Goal: Transaction & Acquisition: Purchase product/service

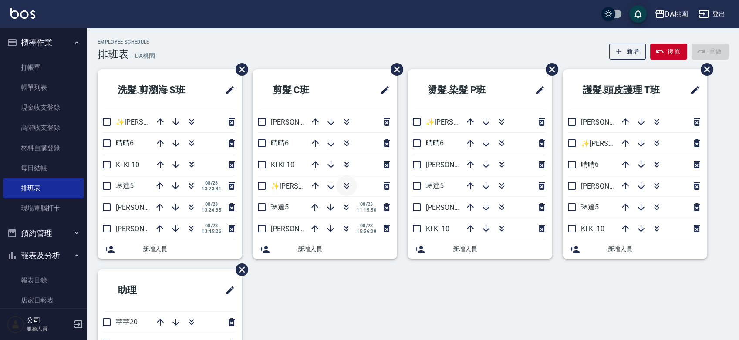
click at [348, 182] on icon "button" at bounding box center [346, 186] width 10 height 10
click at [191, 182] on icon "button" at bounding box center [191, 186] width 10 height 10
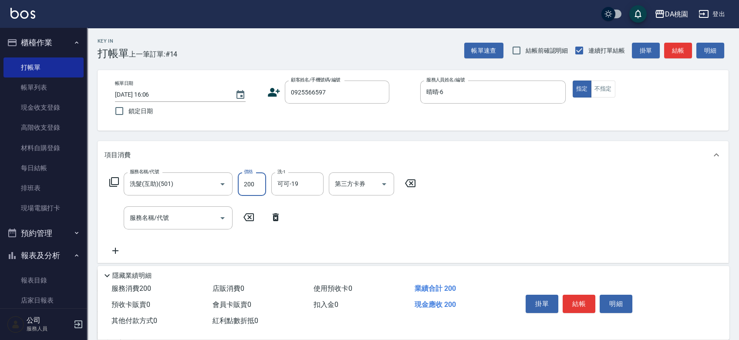
click at [257, 187] on input "200" at bounding box center [252, 184] width 28 height 24
type input "1"
type input "0"
type input "199"
type input "10"
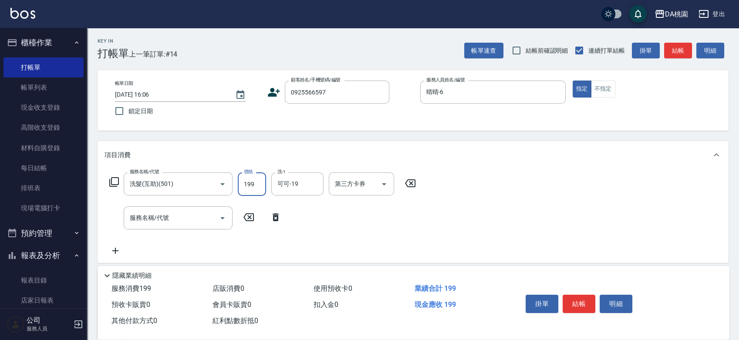
type input "199"
type input "400"
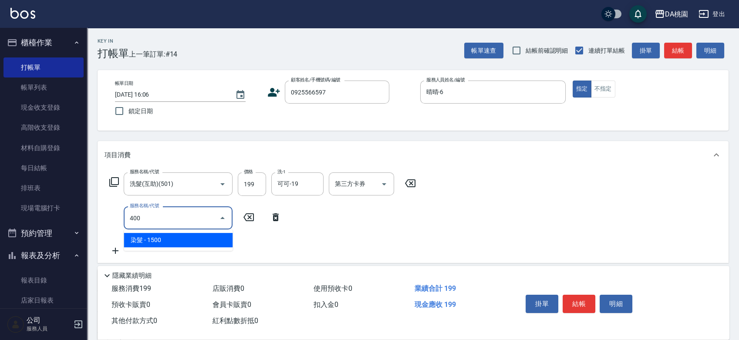
type input "160"
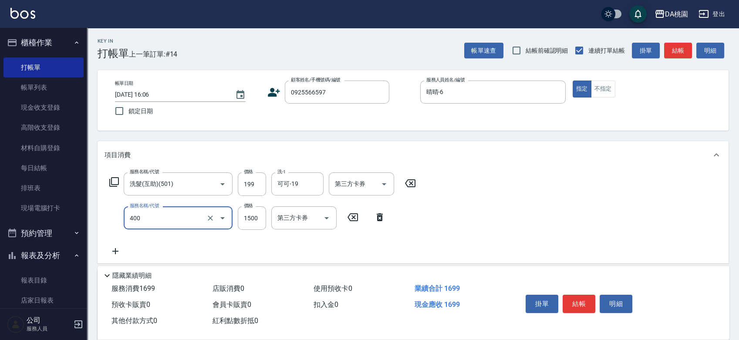
type input "染髮(400)"
type input "3"
type input "20"
type input "300"
type input "40"
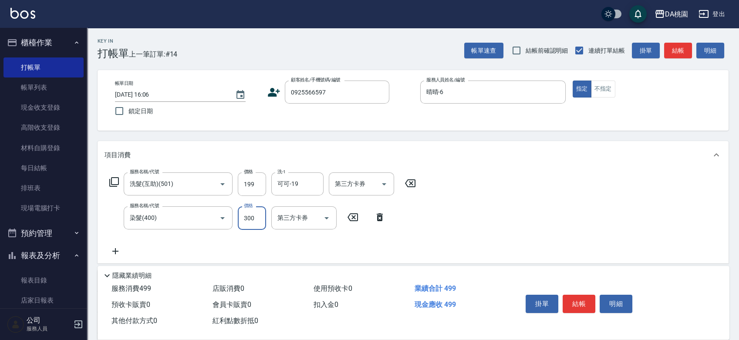
type input "3000"
type input "310"
type input "3000"
type input "608"
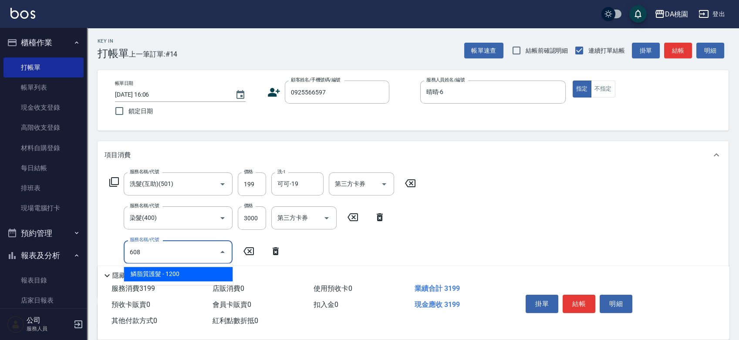
type input "430"
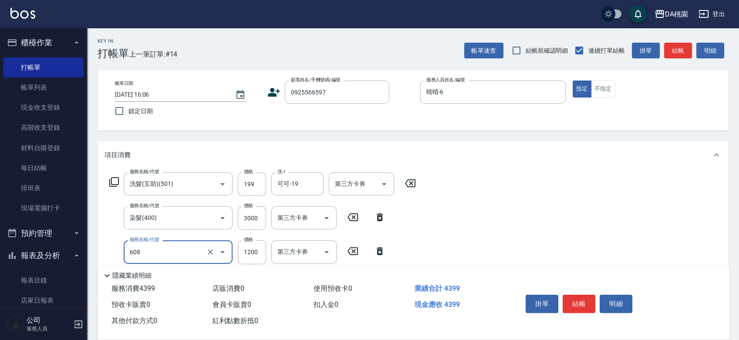
type input "鱗脂質護髮(608)"
type input "2"
type input "320"
type input "200"
type input "330"
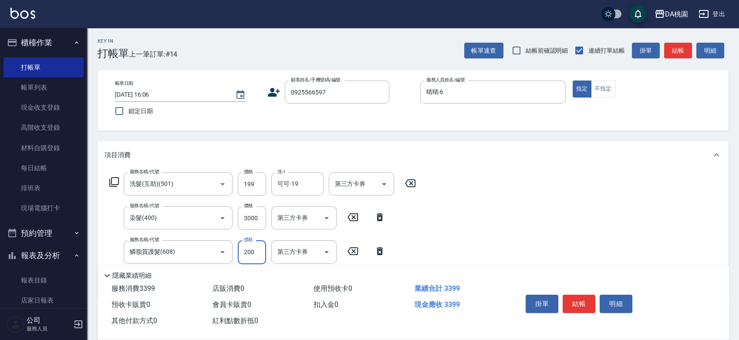
type input "2000"
type input "510"
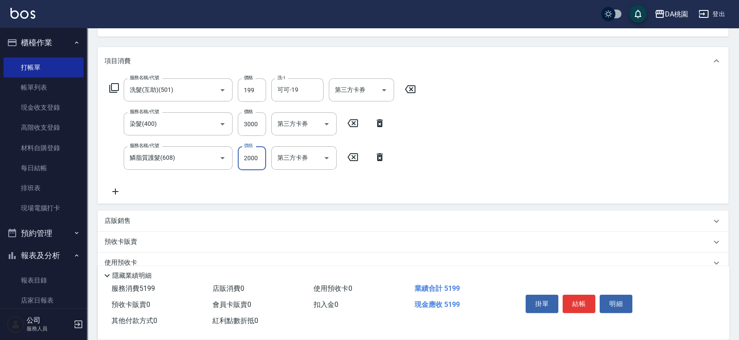
scroll to position [97, 0]
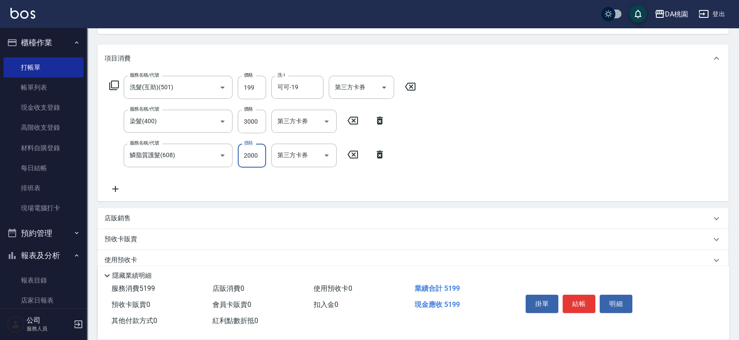
type input "2000"
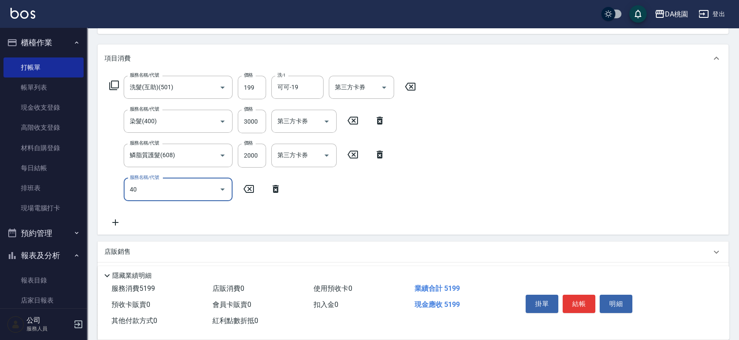
type input "401"
type input "660"
type input "染髮(互助)(401)"
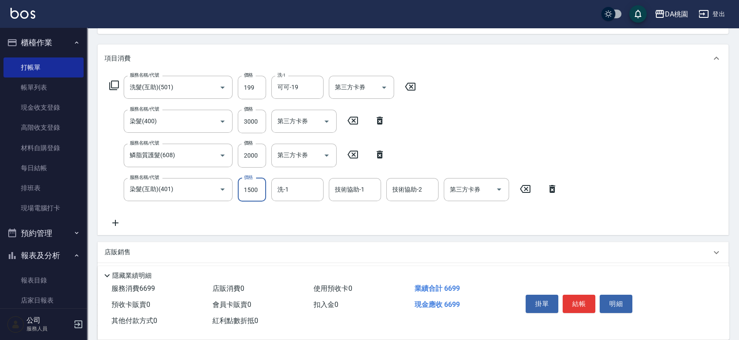
type input "1"
type input "520"
type input "169"
type input "530"
type input "1699"
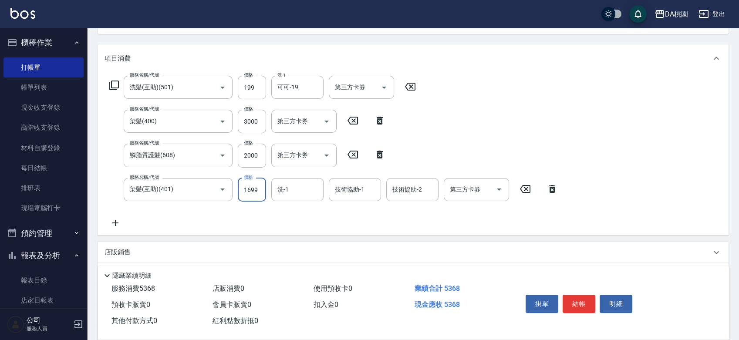
type input "680"
type input "1699"
type input "C C-29"
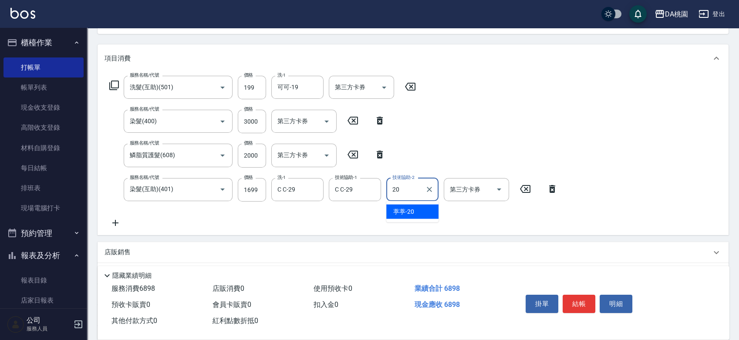
type input "葶葶-20"
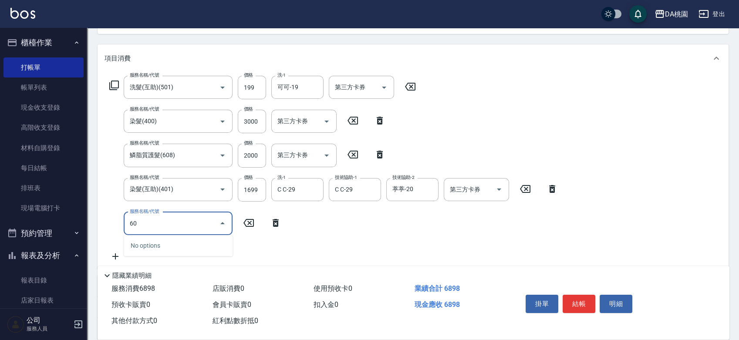
type input "606"
type input "780"
type input "小麥護髮(606)"
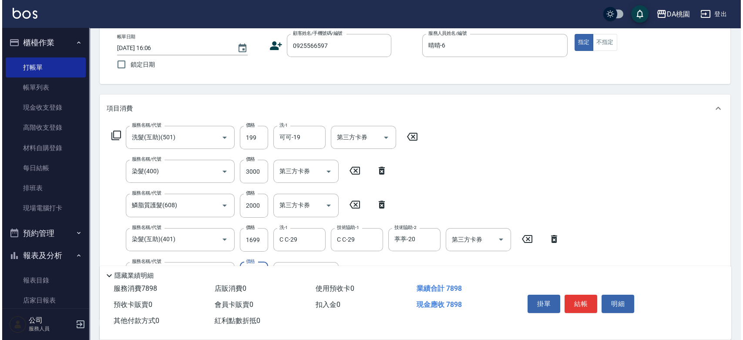
scroll to position [0, 0]
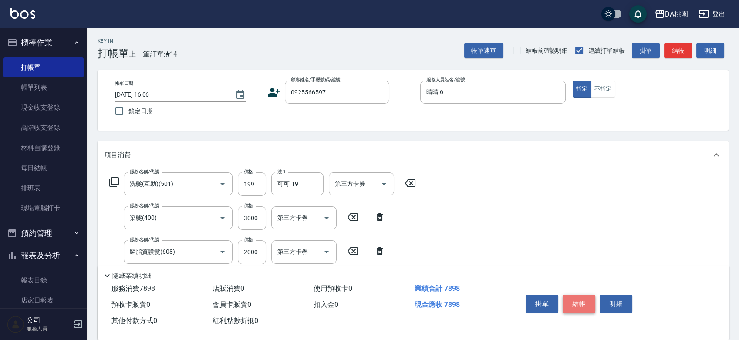
click at [583, 301] on button "結帳" at bounding box center [579, 304] width 33 height 18
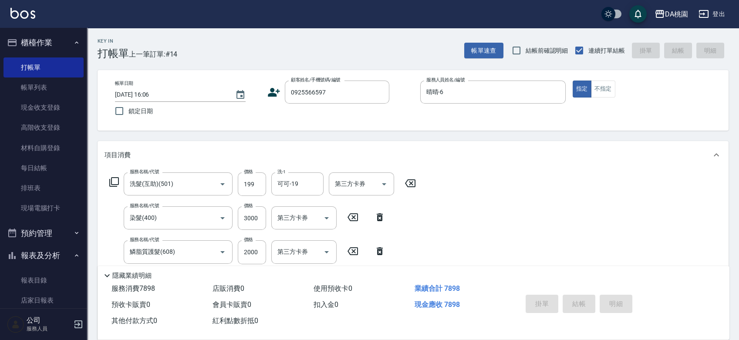
type input "2025/08/23 17:33"
type input "0"
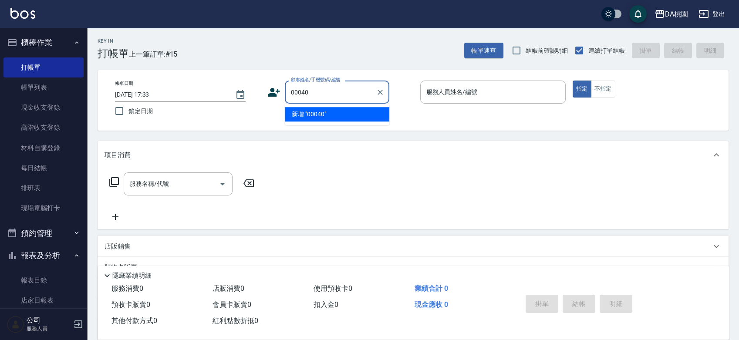
type input "00040"
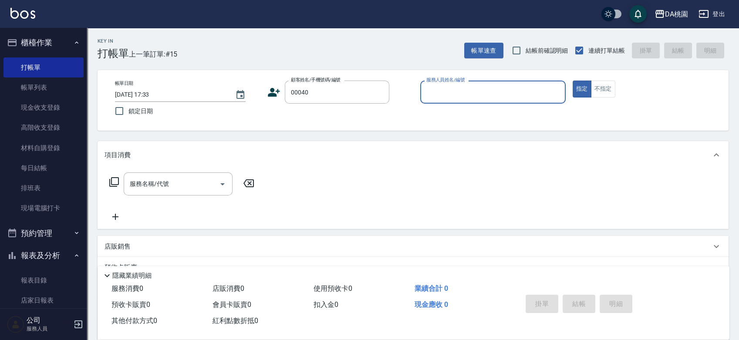
type input "5"
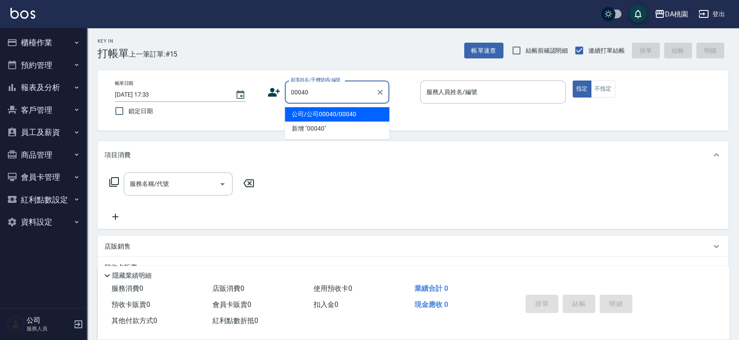
type input "公司/公司00040/00040"
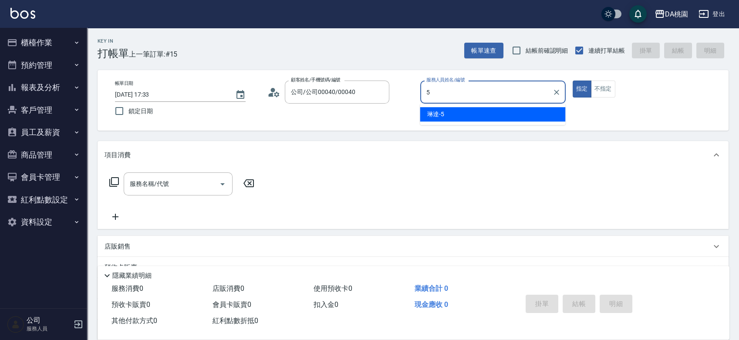
type input "5"
type button "true"
type input "琳達-5"
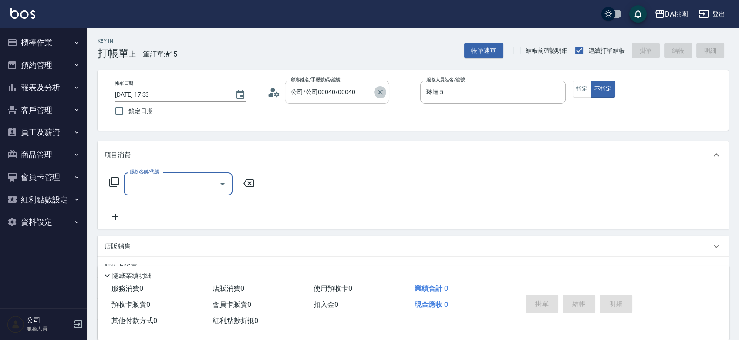
click at [383, 92] on icon "Clear" at bounding box center [380, 92] width 9 height 9
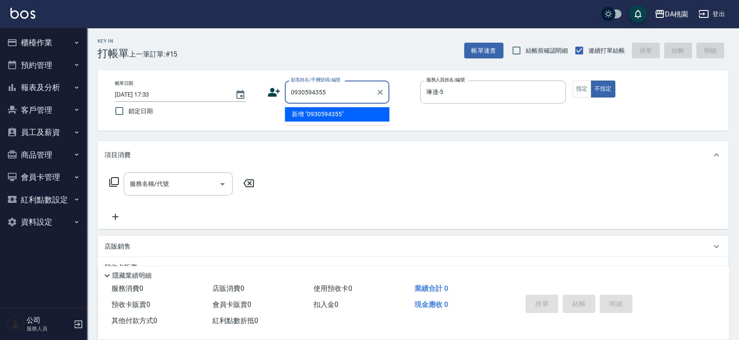
type input "0930594355"
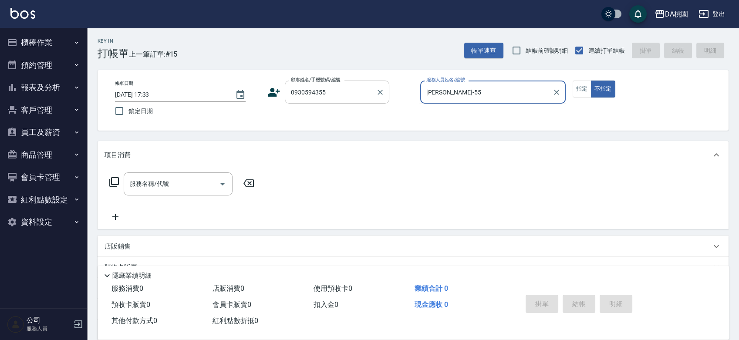
type input "琳達-5"
click at [591, 81] on button "不指定" at bounding box center [603, 89] width 24 height 17
type button "false"
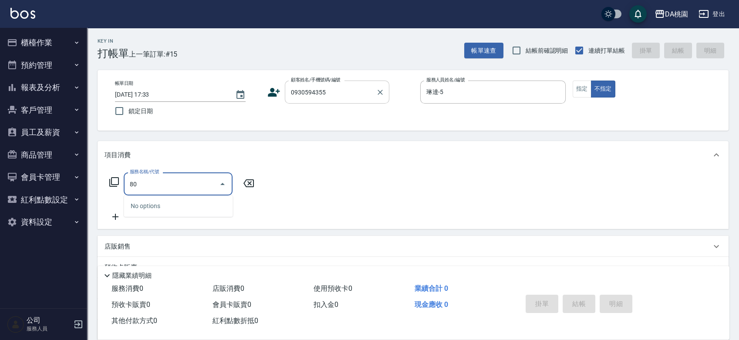
type input "8"
type input "508"
type input "30"
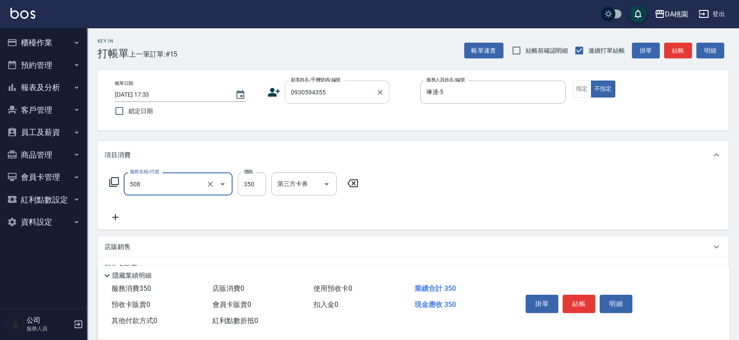
type input "精油舒壓洗髮(508)"
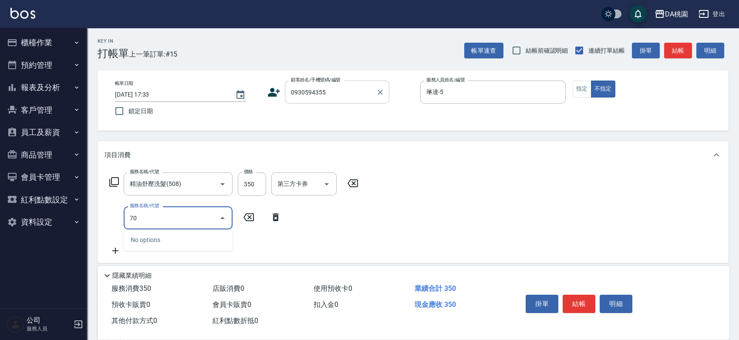
type input "700"
type input "40"
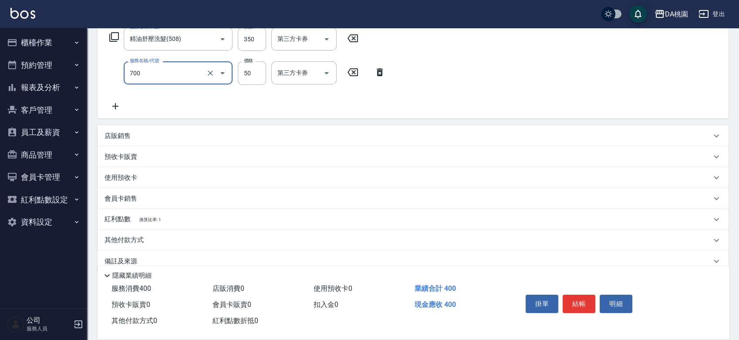
scroll to position [159, 0]
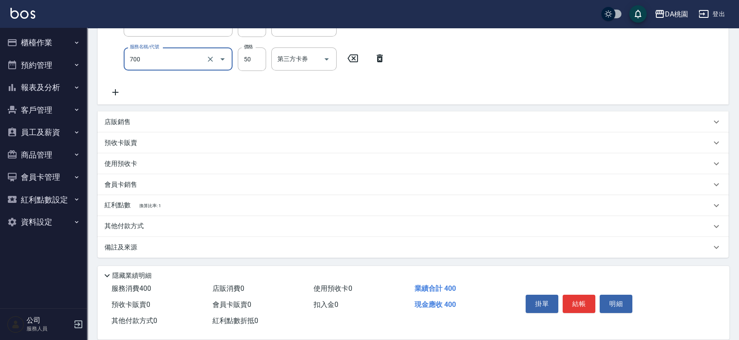
type input "基本造型-夾直&電棒(700)"
click at [182, 222] on div "其他付款方式" at bounding box center [407, 227] width 607 height 10
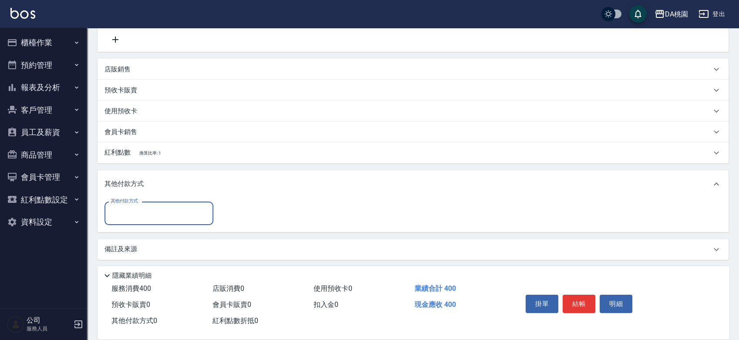
scroll to position [213, 0]
click at [146, 213] on input "其他付款方式" at bounding box center [158, 211] width 101 height 15
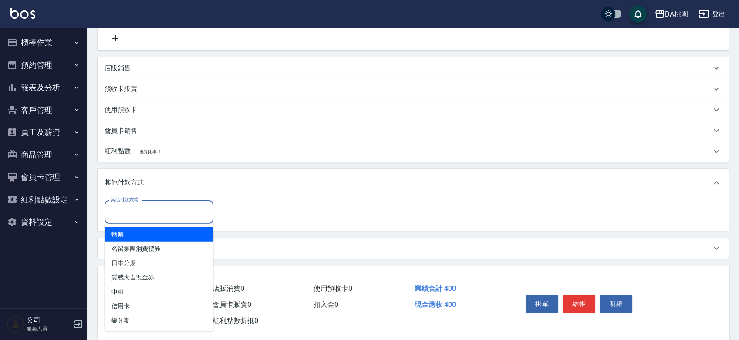
click at [133, 236] on span "轉帳" at bounding box center [158, 234] width 109 height 14
type input "轉帳"
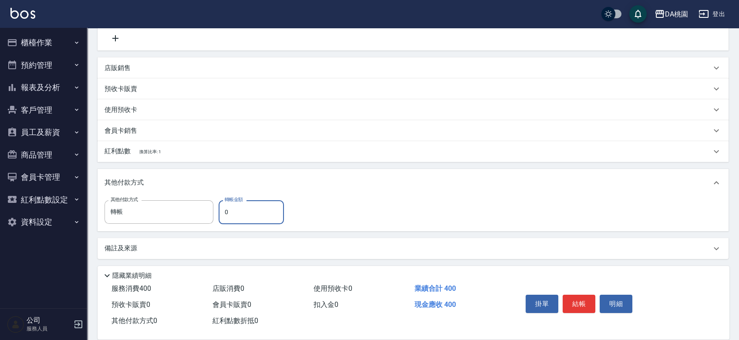
click at [223, 210] on input "0" at bounding box center [251, 212] width 65 height 24
type input "40"
type input "30"
type input "400"
type input "0"
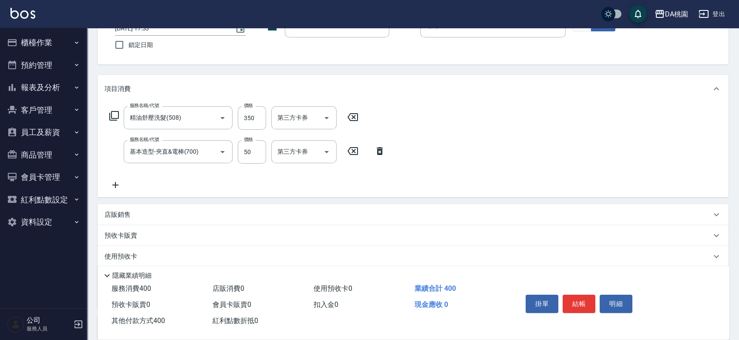
scroll to position [0, 0]
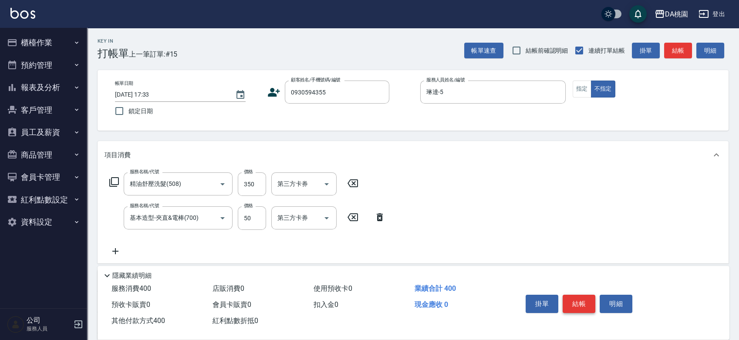
type input "400"
click at [581, 300] on button "結帳" at bounding box center [579, 304] width 33 height 18
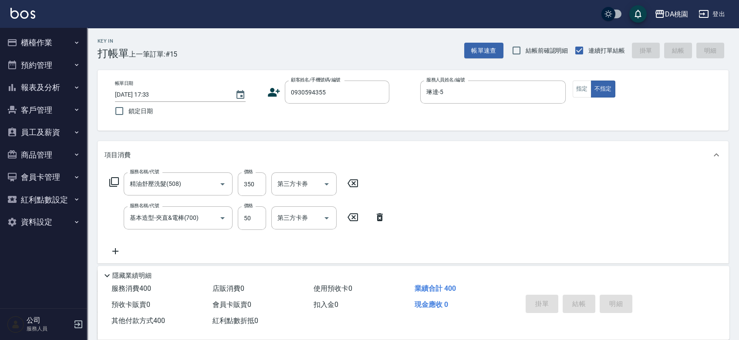
type input "2025/08/23 17:34"
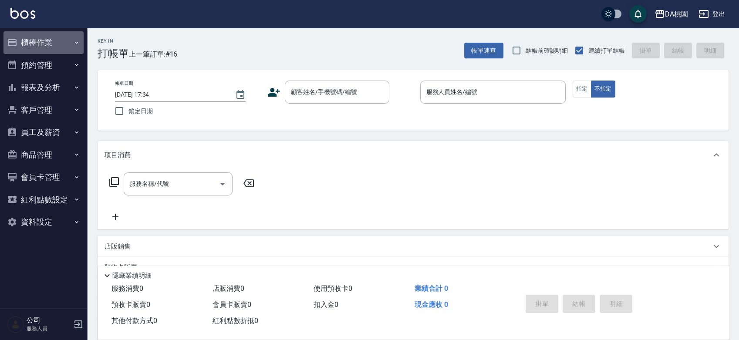
click at [41, 38] on button "櫃檯作業" at bounding box center [43, 42] width 80 height 23
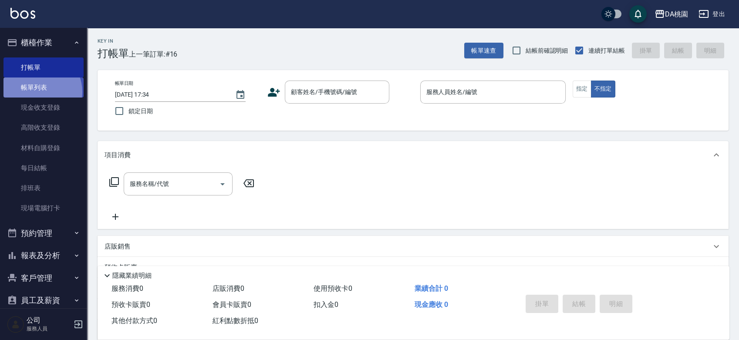
click at [37, 92] on link "帳單列表" at bounding box center [43, 88] width 80 height 20
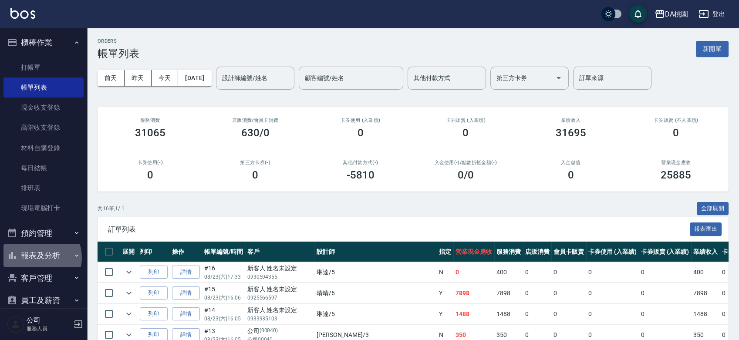
click at [36, 258] on button "報表及分析" at bounding box center [43, 255] width 80 height 23
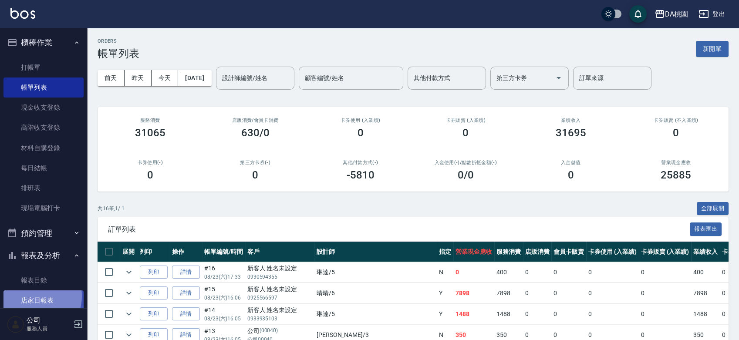
click at [37, 297] on link "店家日報表" at bounding box center [43, 300] width 80 height 20
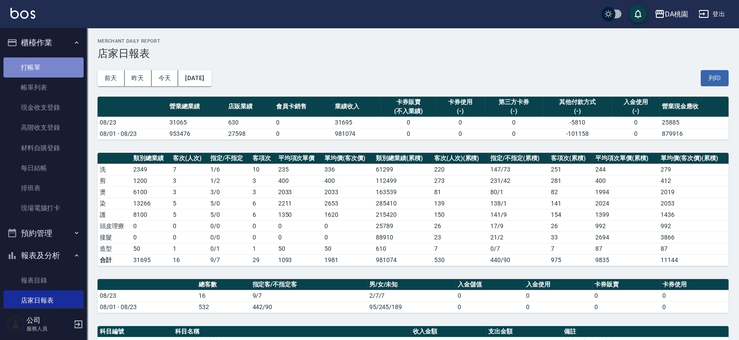
click at [47, 67] on link "打帳單" at bounding box center [43, 67] width 80 height 20
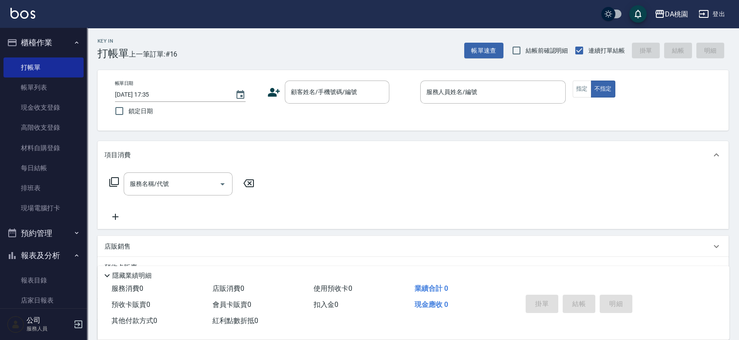
click at [411, 121] on div "帳單日期 2025/08/23 17:35 鎖定日期 顧客姓名/手機號碼/編號 顧客姓名/手機號碼/編號 服務人員姓名/編號 服務人員姓名/編號 指定 不指定" at bounding box center [413, 100] width 631 height 61
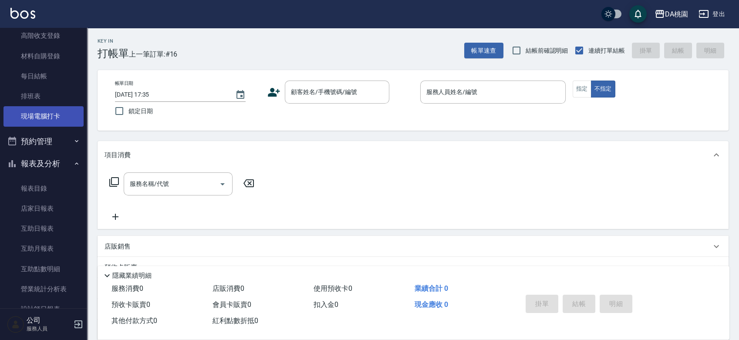
scroll to position [193, 0]
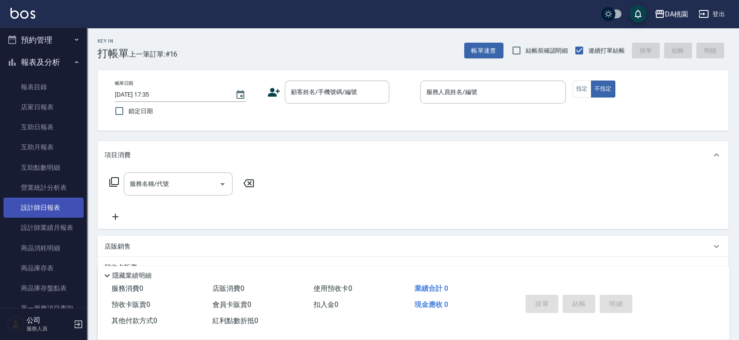
click at [48, 216] on link "設計師日報表" at bounding box center [43, 208] width 80 height 20
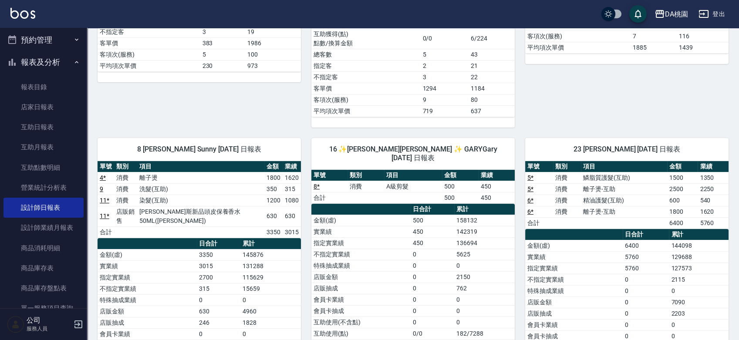
scroll to position [387, 0]
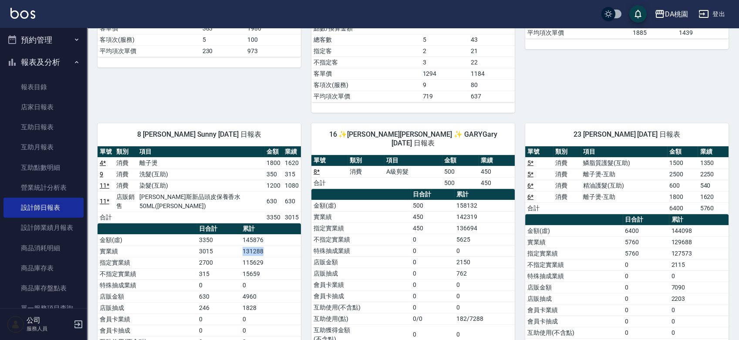
drag, startPoint x: 238, startPoint y: 239, endPoint x: 270, endPoint y: 239, distance: 32.2
click at [270, 246] on tr "實業績 3015 131288" at bounding box center [199, 251] width 203 height 11
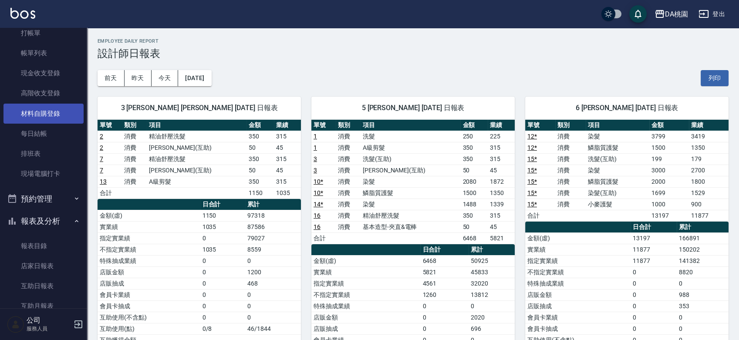
scroll to position [0, 0]
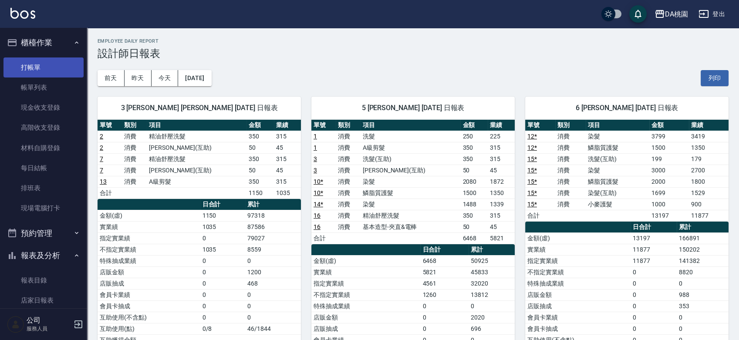
click at [50, 61] on link "打帳單" at bounding box center [43, 67] width 80 height 20
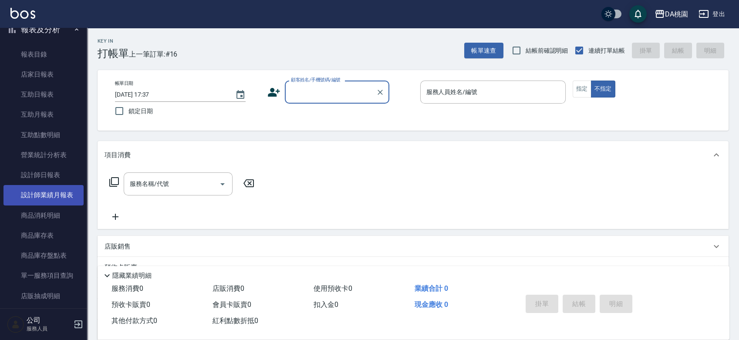
scroll to position [242, 0]
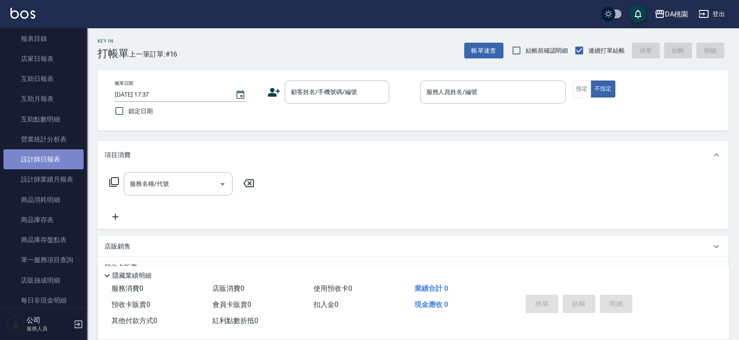
click at [56, 160] on link "設計師日報表" at bounding box center [43, 159] width 80 height 20
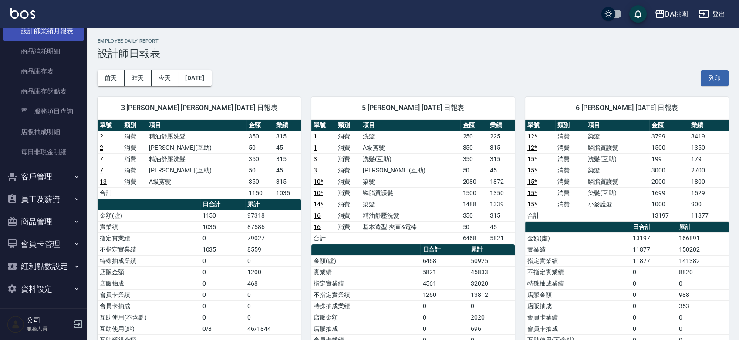
scroll to position [392, 0]
click at [67, 198] on button "員工及薪資" at bounding box center [43, 197] width 80 height 23
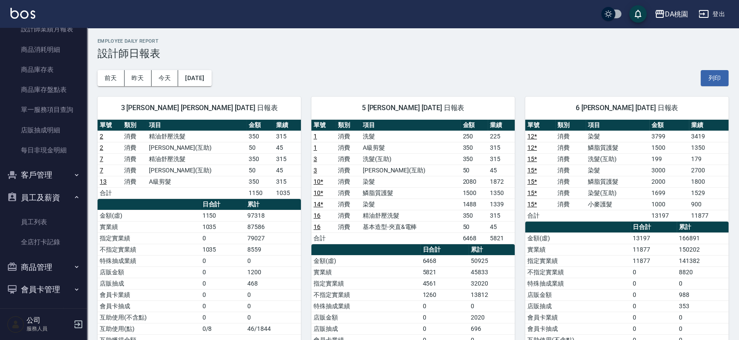
click at [67, 198] on button "員工及薪資" at bounding box center [43, 197] width 80 height 23
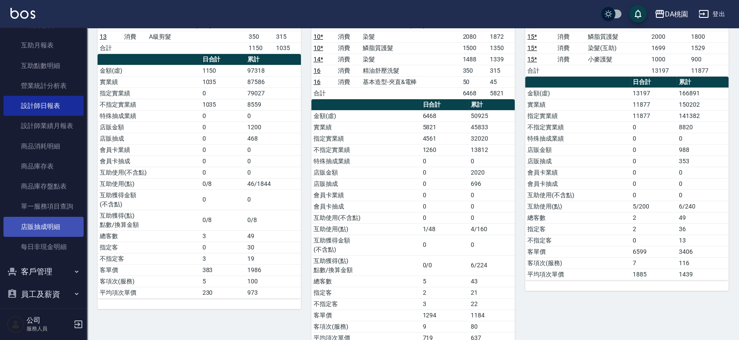
scroll to position [247, 0]
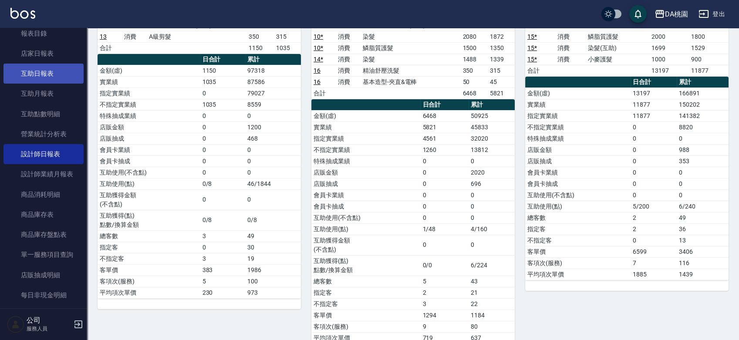
click at [59, 79] on link "互助日報表" at bounding box center [43, 74] width 80 height 20
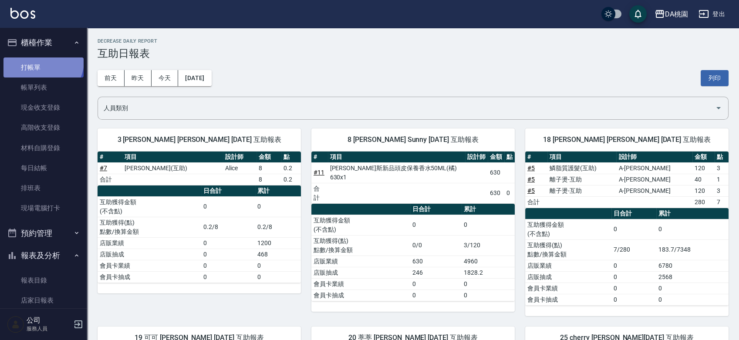
click at [42, 61] on link "打帳單" at bounding box center [43, 67] width 80 height 20
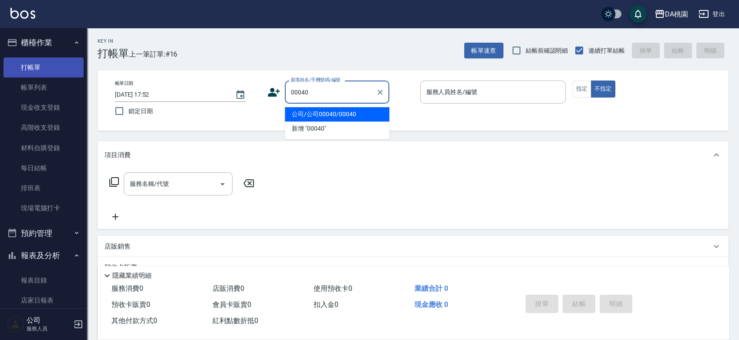
type input "公司/公司00040/00040"
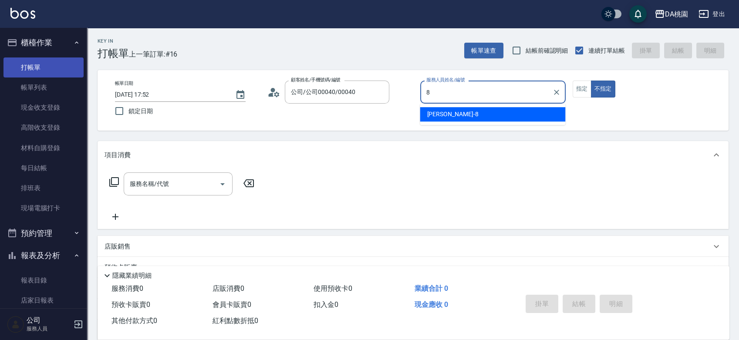
type input "桑妮-8"
type button "false"
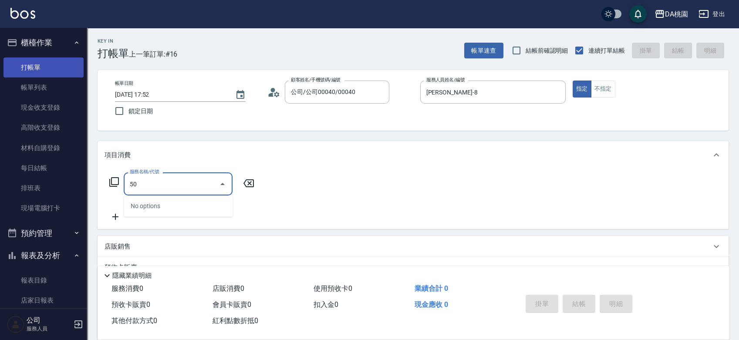
type input "501"
type input "20"
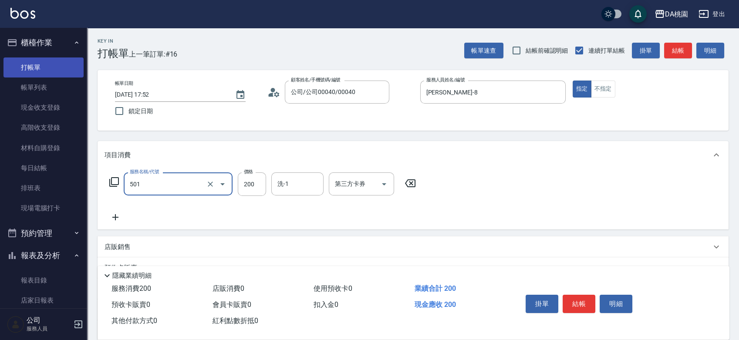
type input "洗髮(互助)(501)"
type input "2"
type input "0"
type input "25"
type input "20"
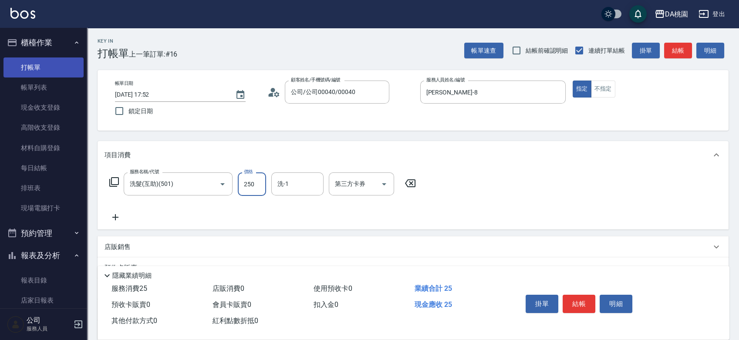
type input "250"
type input "可可-19"
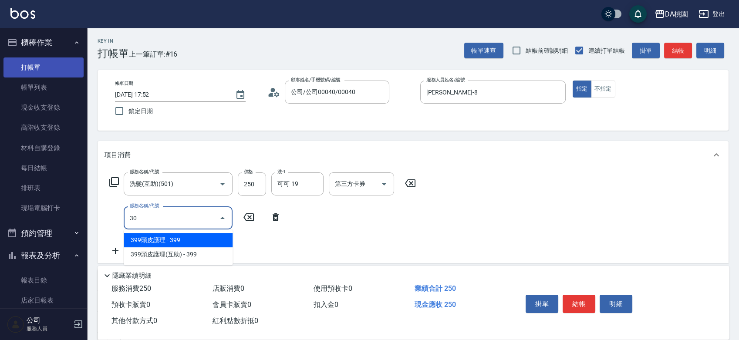
type input "303"
type input "50"
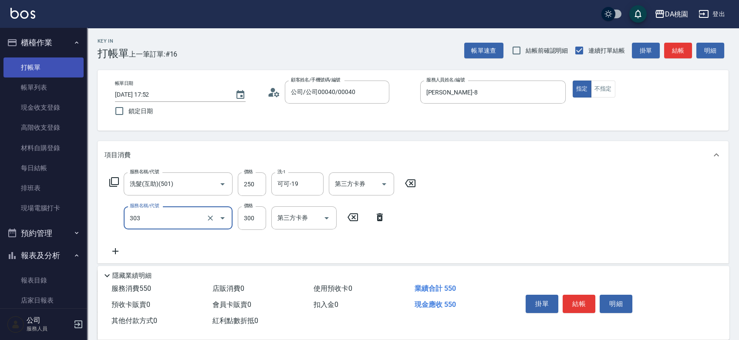
type input "A級剪髮(303)"
type input "20"
type input "350"
type input "60"
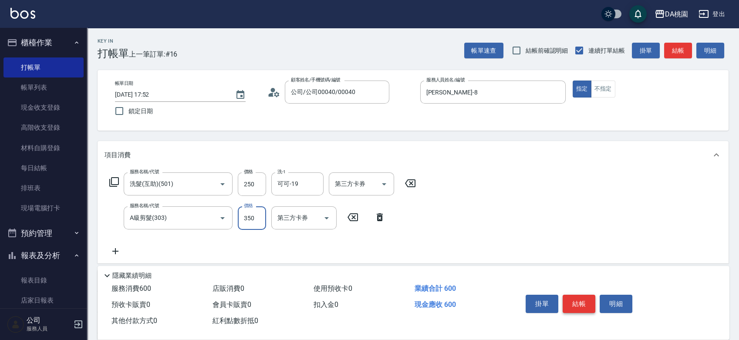
type input "350"
click at [579, 298] on button "結帳" at bounding box center [579, 304] width 33 height 18
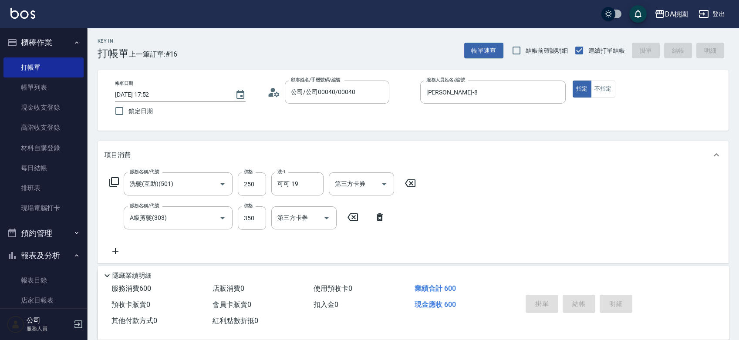
type input "0"
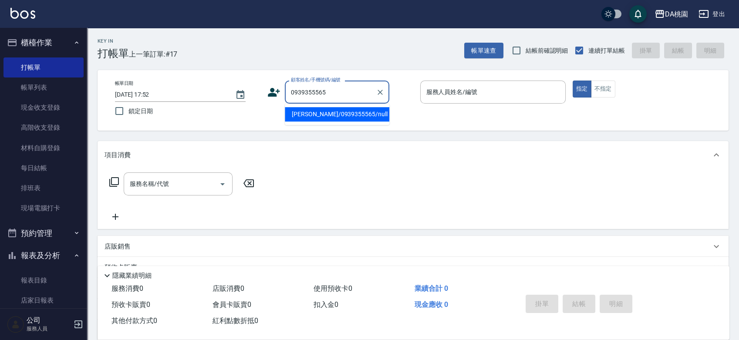
type input "温淑婷/0939355565/null"
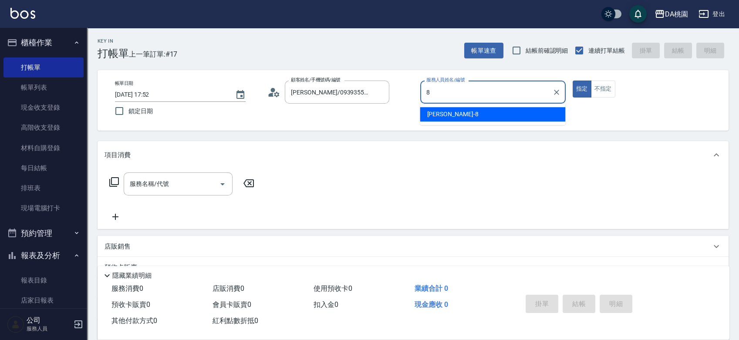
type input "桑妮-8"
type button "true"
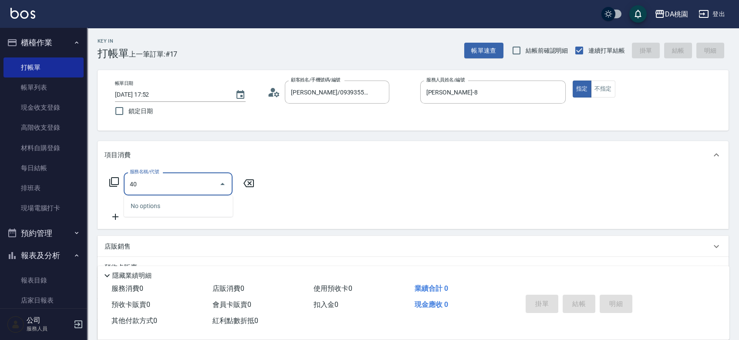
type input "401"
type input "150"
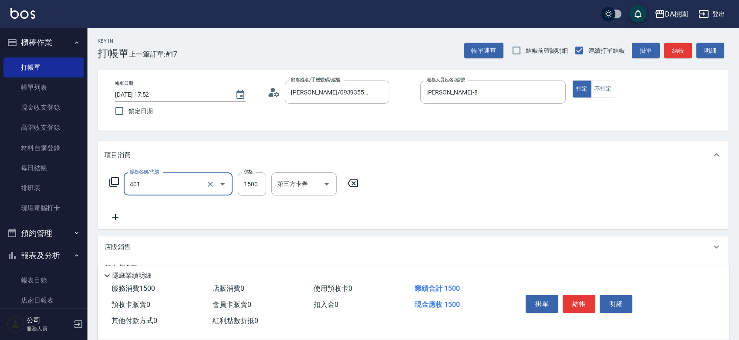
type input "染髮(互助)(401)"
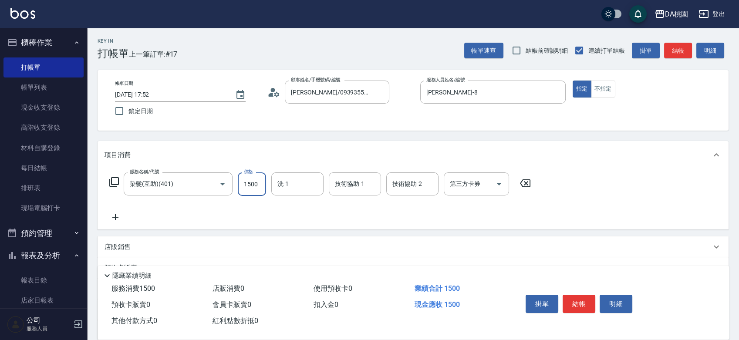
type input "0"
type input "210"
type input "20"
type input "2180"
type input "210"
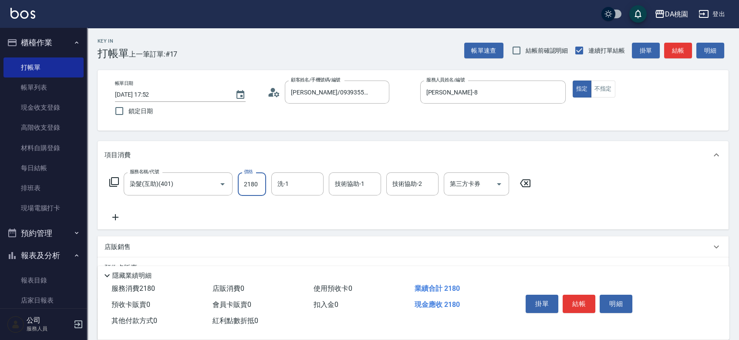
type input "2180"
type input "葶葶-20"
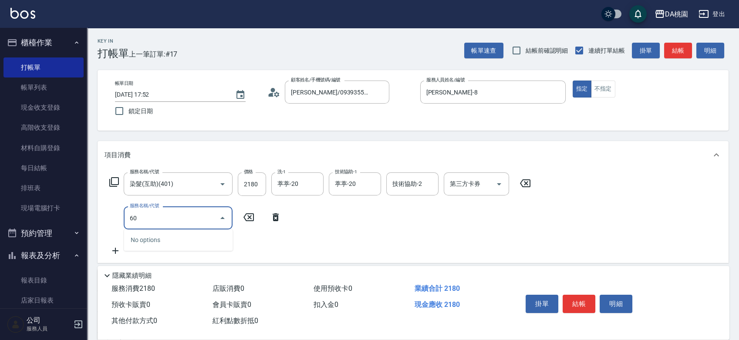
type input "609"
type input "330"
type input "鱗脂質護髮(互助)(609)"
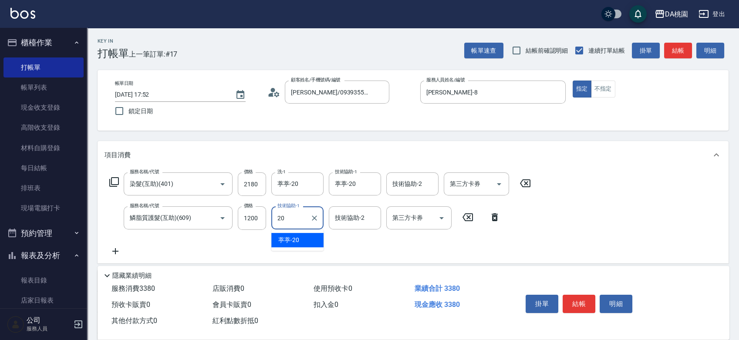
type input "葶葶-20"
click at [577, 303] on button "結帳" at bounding box center [579, 304] width 33 height 18
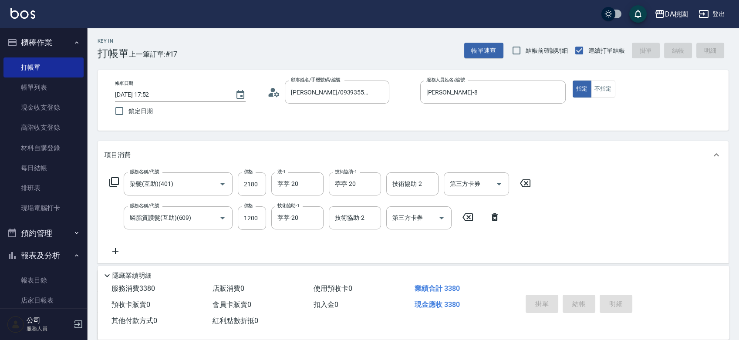
type input "2025/08/23 18:11"
type input "0"
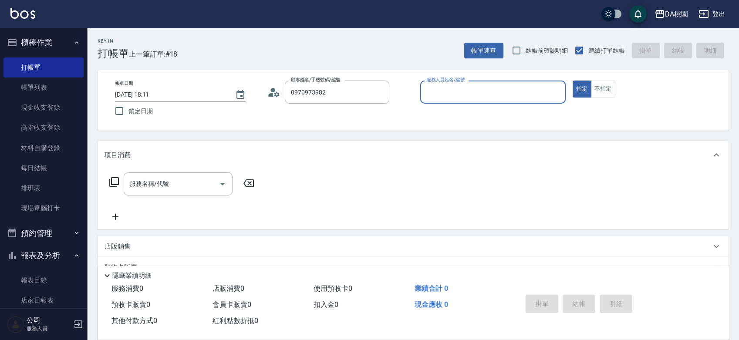
type input "蔡佩芬/0970973982/null"
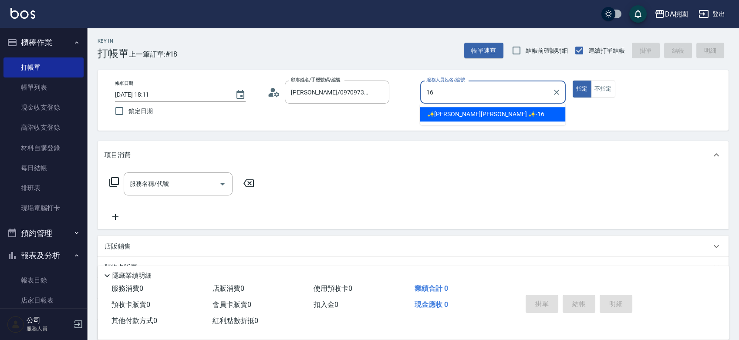
type input "✨GARY蓋瑞 ✨-16"
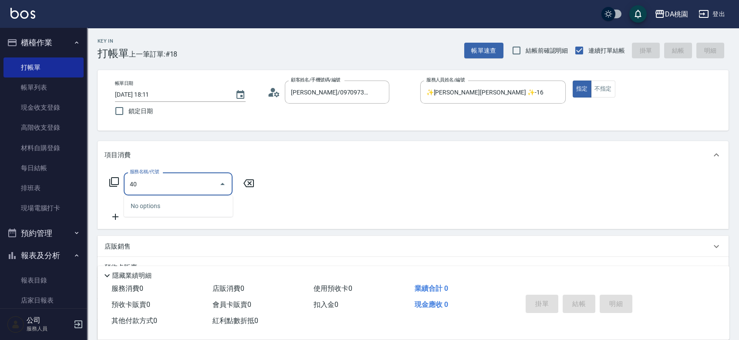
type input "400"
type input "150"
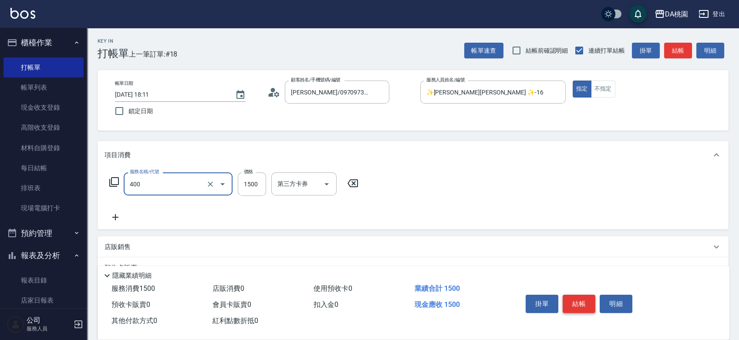
type input "染髮(400)"
type input "0"
type input "160"
type input "1600"
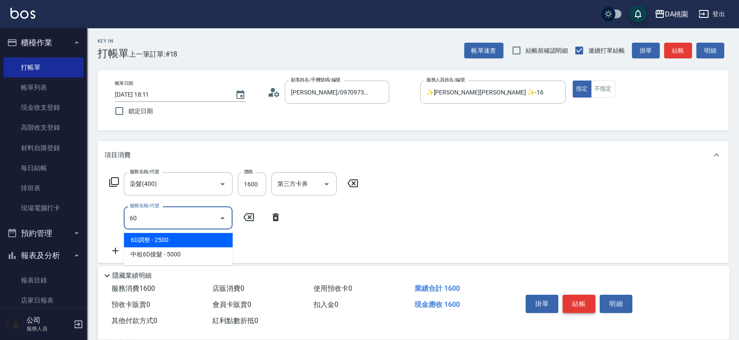
type input "608"
type input "280"
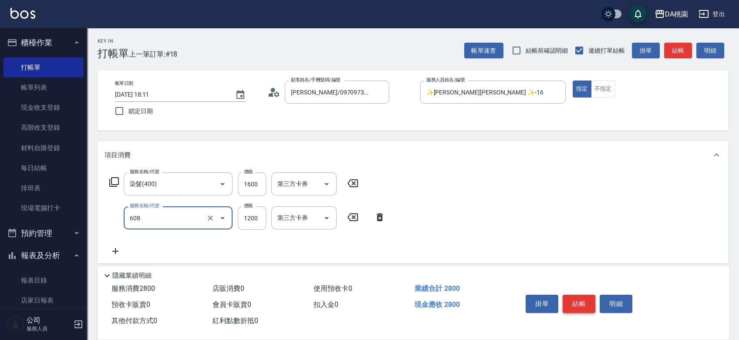
type input "鱗脂質護髮(608)"
type input "2"
type input "160"
type input "250"
type input "410"
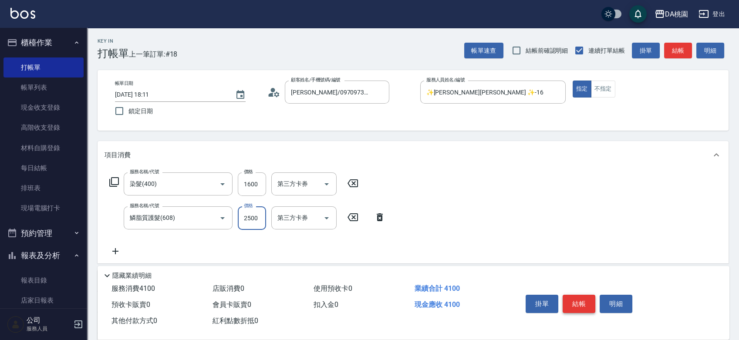
type input "2500"
type input "200"
type input "560"
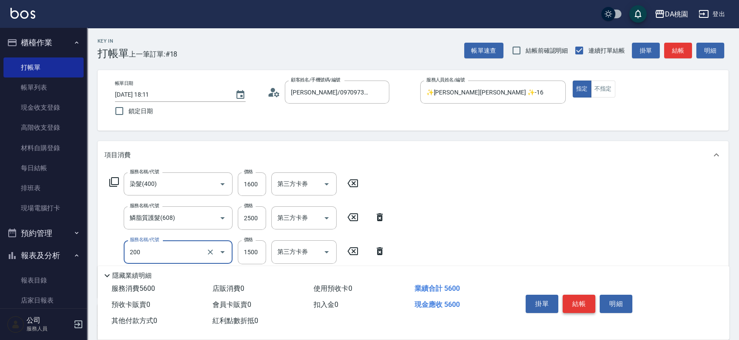
type input "離子燙(200)"
type input "410"
type input "310"
type input "440"
type input "3100"
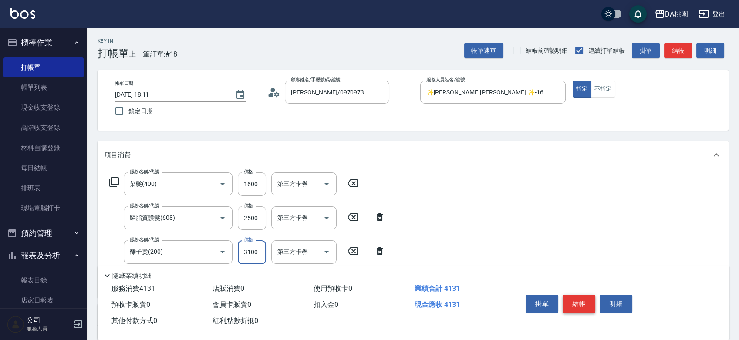
type input "720"
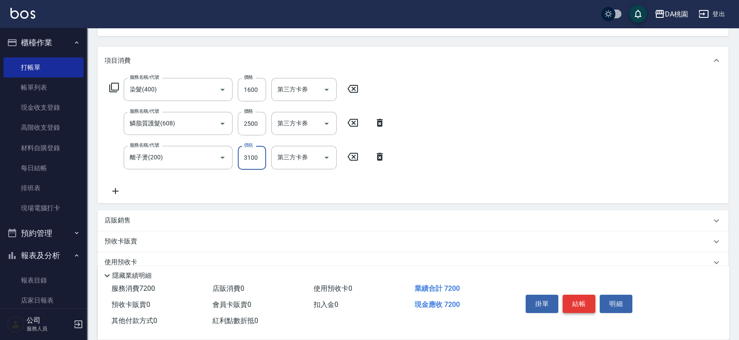
scroll to position [97, 0]
type input "3100"
click at [227, 223] on div "店販銷售" at bounding box center [413, 218] width 631 height 21
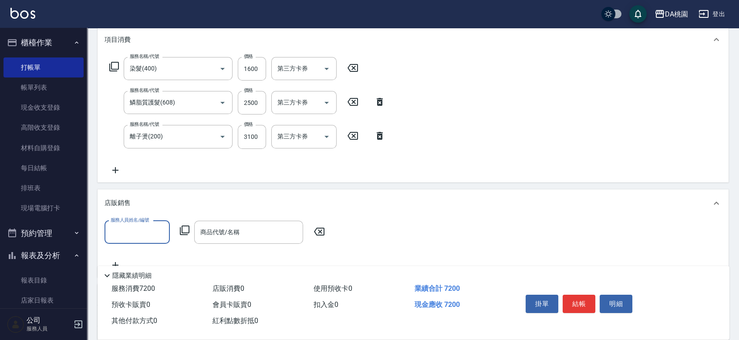
scroll to position [193, 0]
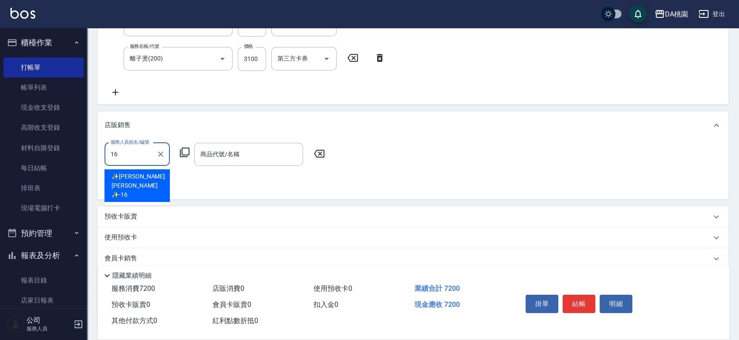
type input "✨GARY蓋瑞 ✨-16"
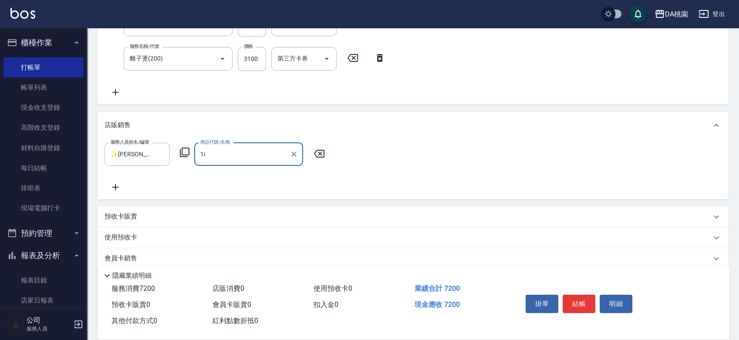
type input "1"
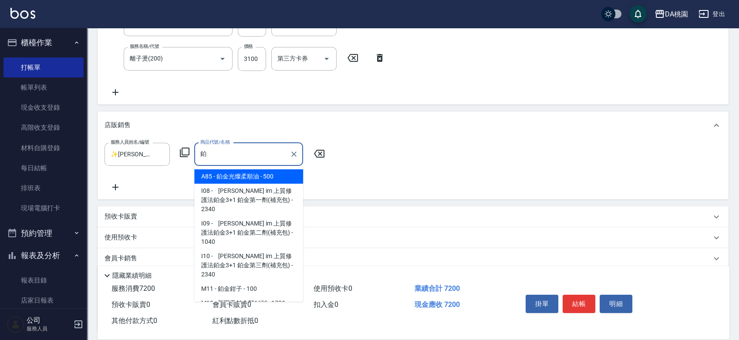
type input "鉑金光燦柔順油"
type input "770"
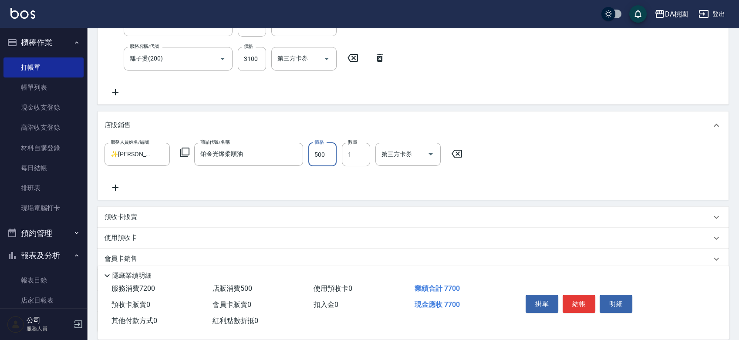
type input "1"
type input "720"
type input "100"
type input "730"
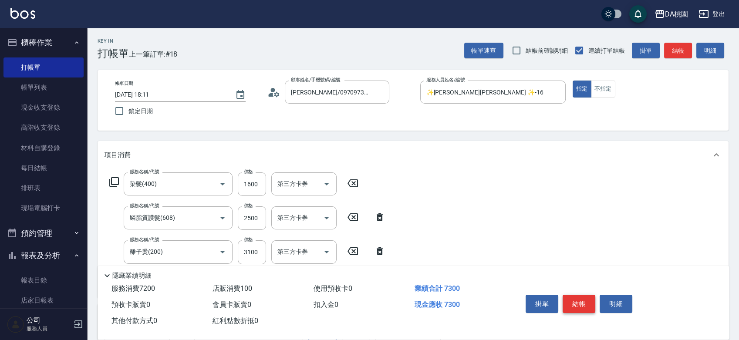
type input "100"
click at [577, 301] on button "結帳" at bounding box center [579, 304] width 33 height 18
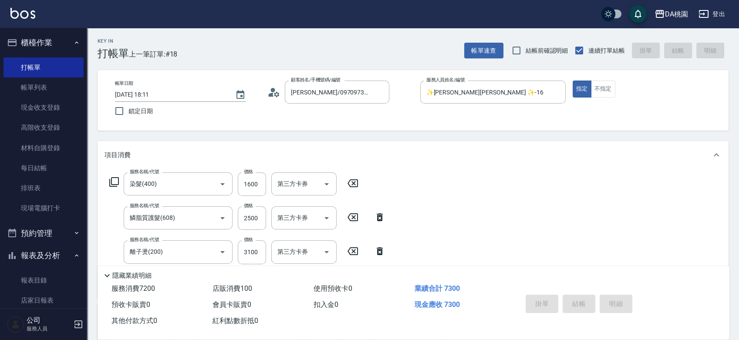
type input "2025/08/23 18:31"
type input "0"
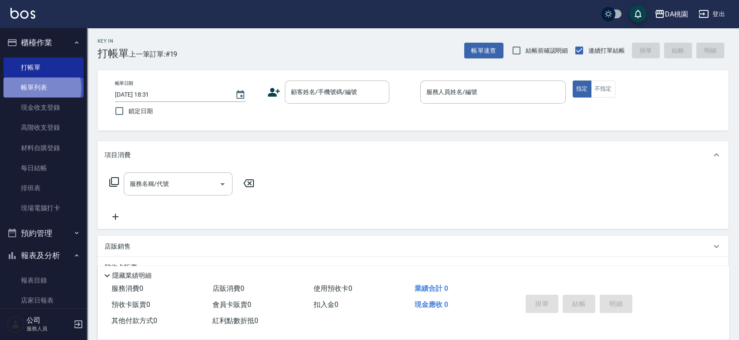
click at [40, 88] on link "帳單列表" at bounding box center [43, 88] width 80 height 20
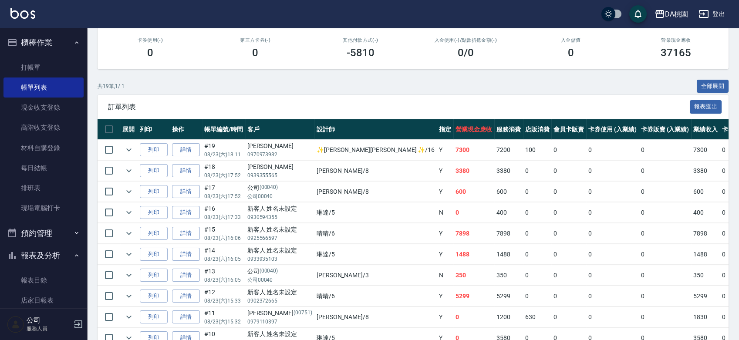
scroll to position [116, 0]
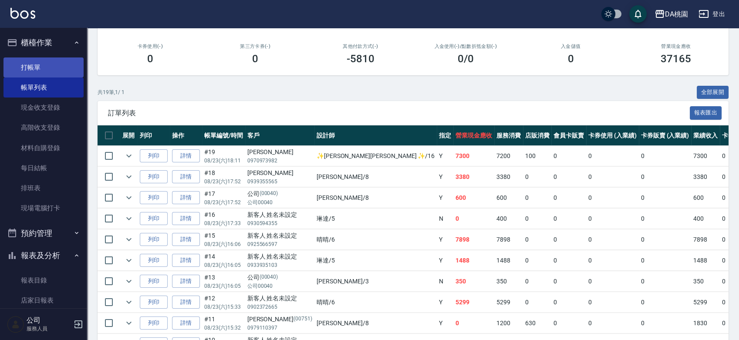
click at [30, 62] on link "打帳單" at bounding box center [43, 67] width 80 height 20
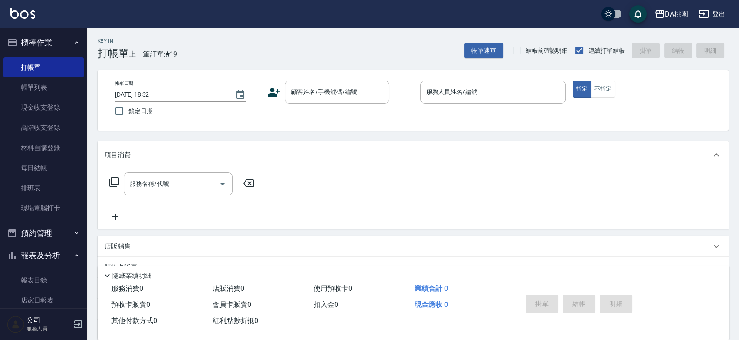
click at [408, 111] on div "帳單日期 2025/08/23 18:32 鎖定日期 顧客姓名/手機號碼/編號 顧客姓名/手機號碼/編號 服務人員姓名/編號 服務人員姓名/編號 指定 不指定" at bounding box center [413, 101] width 610 height 40
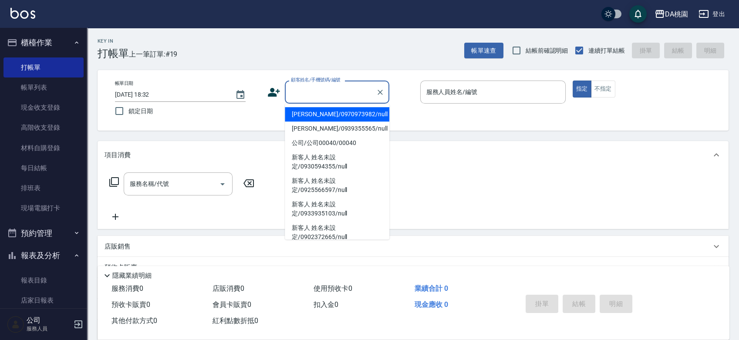
click at [307, 87] on input "顧客姓名/手機號碼/編號" at bounding box center [331, 91] width 84 height 15
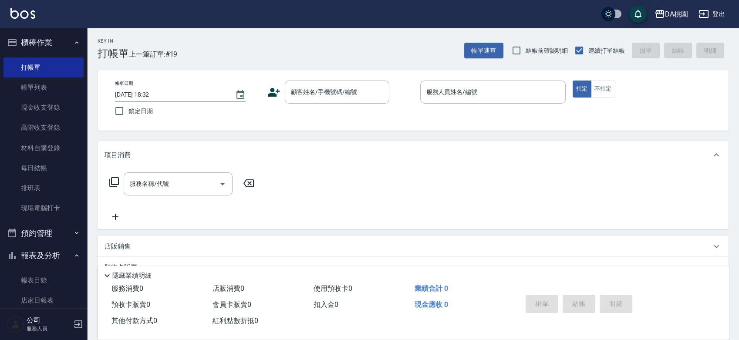
click at [411, 121] on div "帳單日期 2025/08/23 18:32 鎖定日期 顧客姓名/手機號碼/編號 顧客姓名/手機號碼/編號 服務人員姓名/編號 服務人員姓名/編號 指定 不指定" at bounding box center [413, 100] width 631 height 61
click at [403, 118] on div "帳單日期 2025/08/23 18:32 鎖定日期 顧客姓名/手機號碼/編號 顧客姓名/手機號碼/編號 服務人員姓名/編號 服務人員姓名/編號 指定 不指定" at bounding box center [413, 101] width 610 height 40
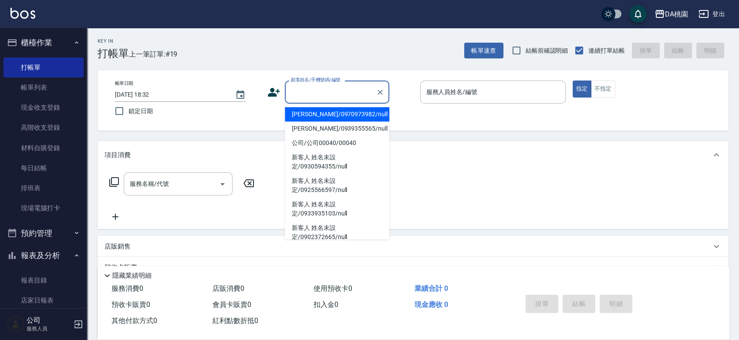
click at [359, 98] on input "顧客姓名/手機號碼/編號" at bounding box center [331, 91] width 84 height 15
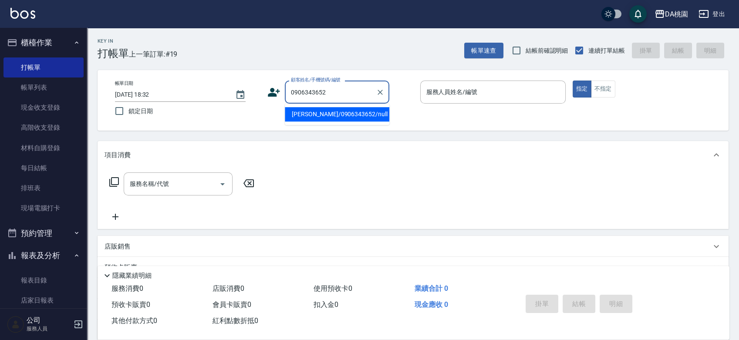
type input "呂佳晏/0906343652/null"
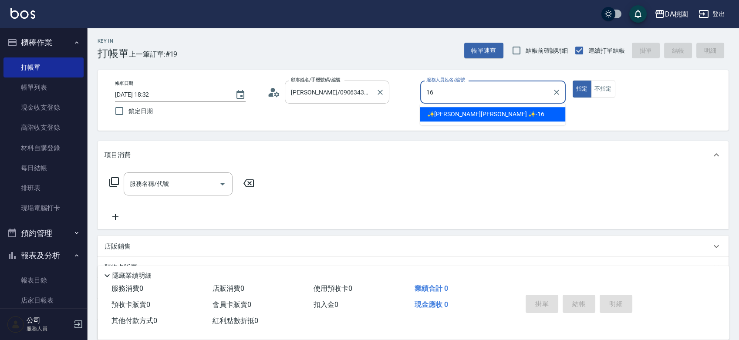
type input "✨GARY蓋瑞 ✨-16"
type button "true"
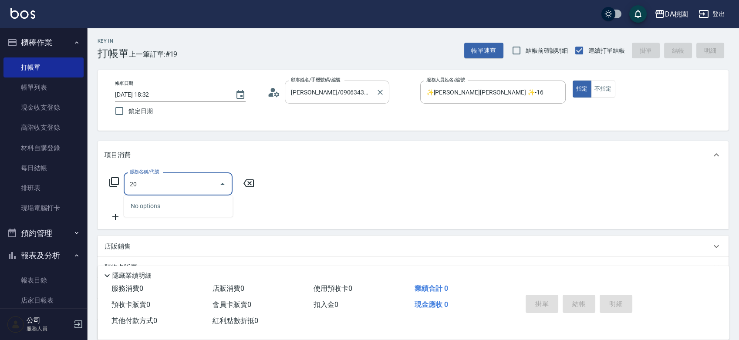
type input "200"
type input "150"
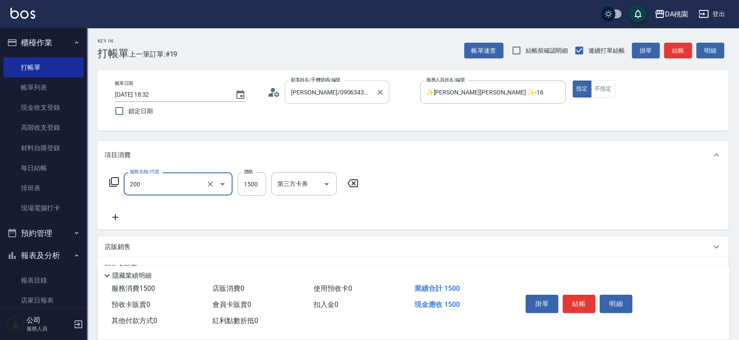
type input "離子燙(200)"
type input "2"
type input "0"
type input "200"
type input "20"
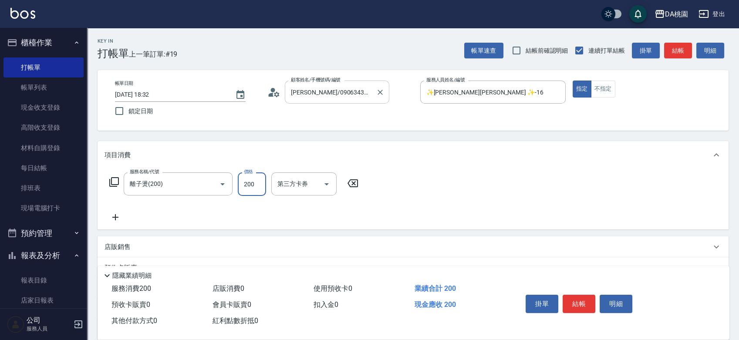
type input "2000"
type input "200"
type input "2000"
click at [578, 303] on button "結帳" at bounding box center [579, 304] width 33 height 18
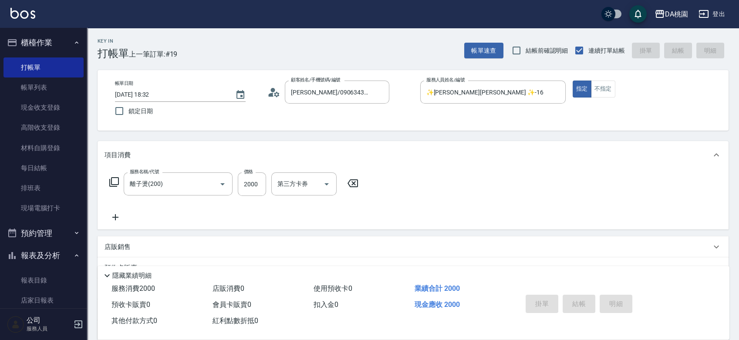
type input "2025/08/23 19:06"
type input "0"
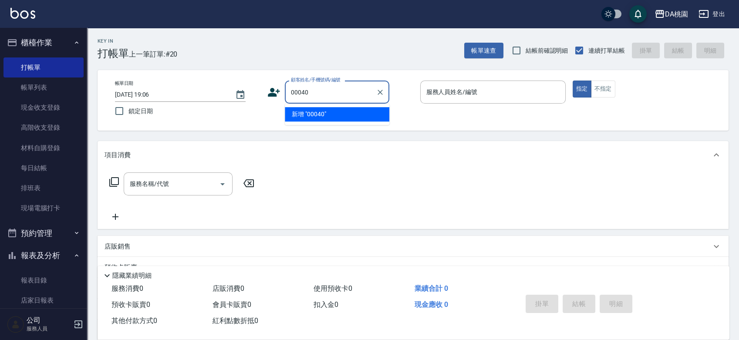
type input "00040"
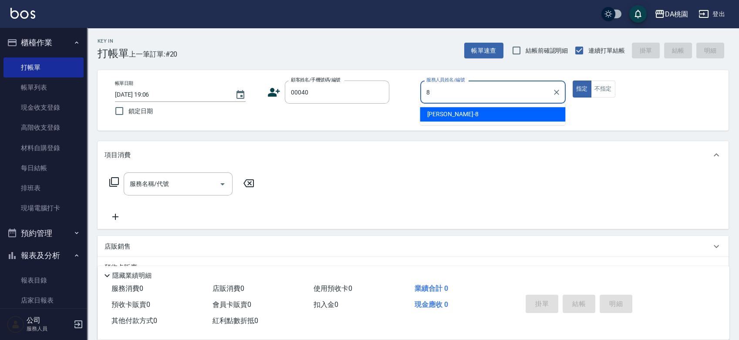
type input "桑妮-8"
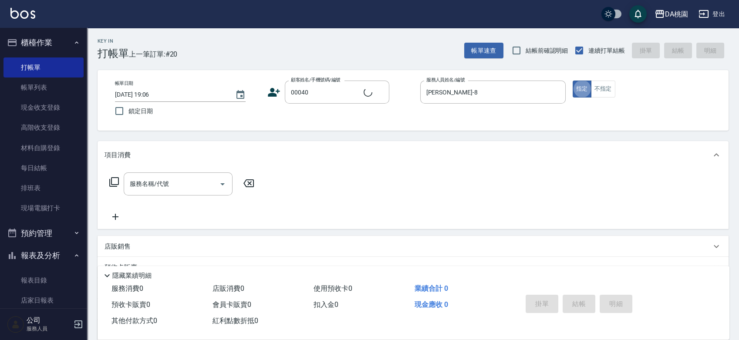
type input "公司/公司00040/00040"
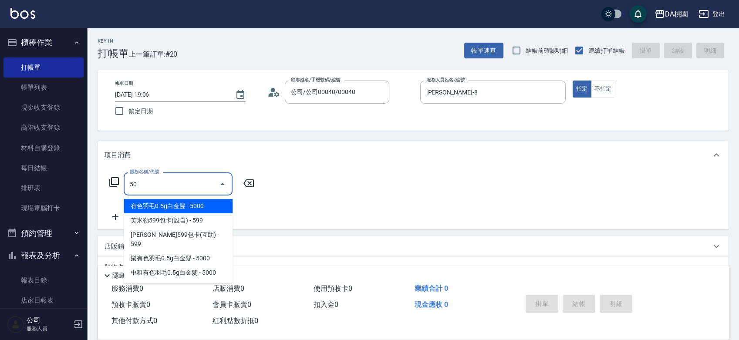
type input "501"
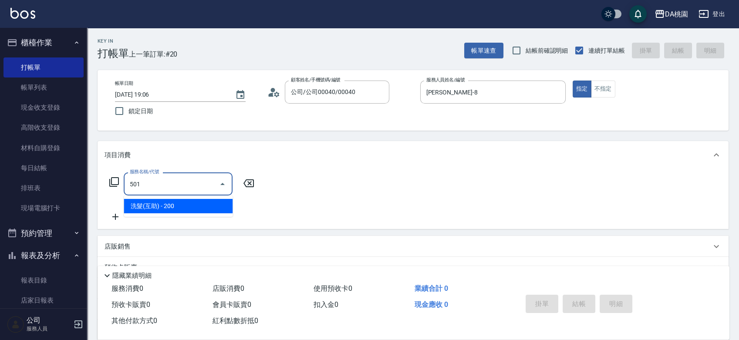
type input "20"
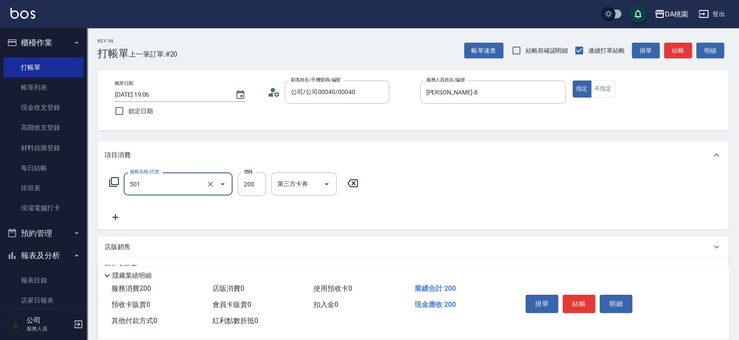
type input "洗髮(互助)(501)"
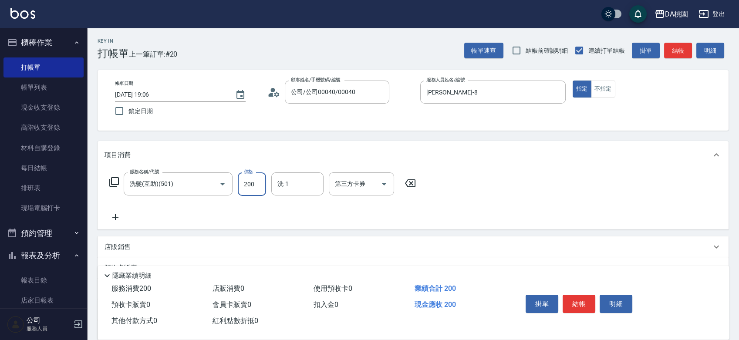
type input "2"
type input "0"
type input "25"
type input "20"
type input "250"
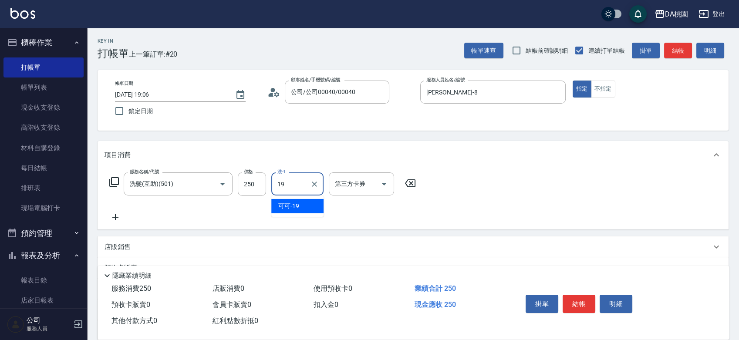
type input "可可-19"
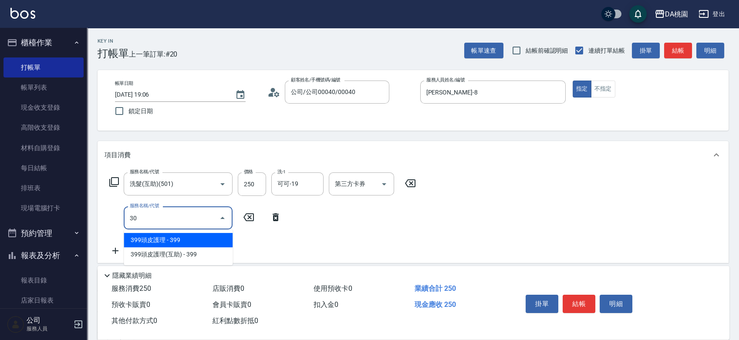
type input "303"
type input "50"
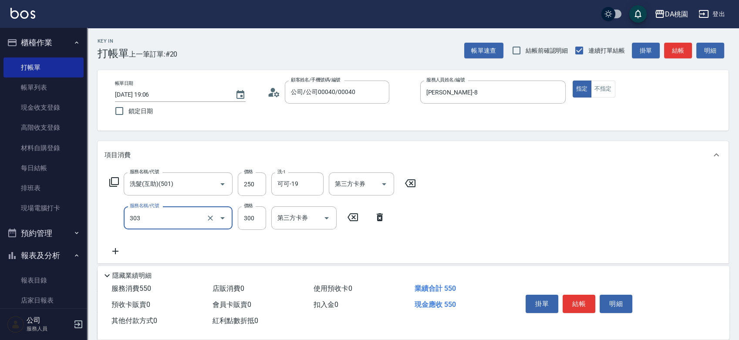
type input "A級剪髮(303)"
type input "20"
type input "35"
type input "60"
type input "350"
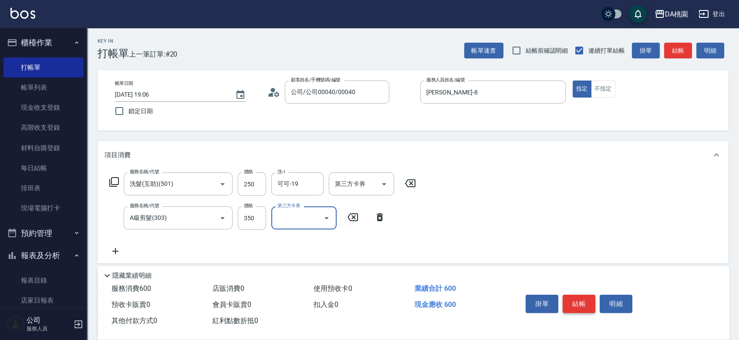
click at [583, 301] on button "結帳" at bounding box center [579, 304] width 33 height 18
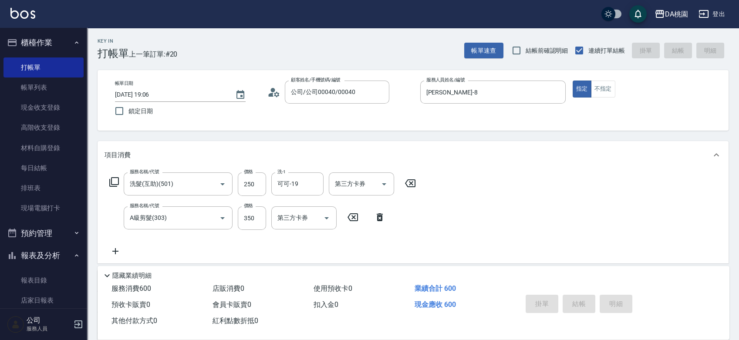
type input "2025/08/23 19:09"
type input "0"
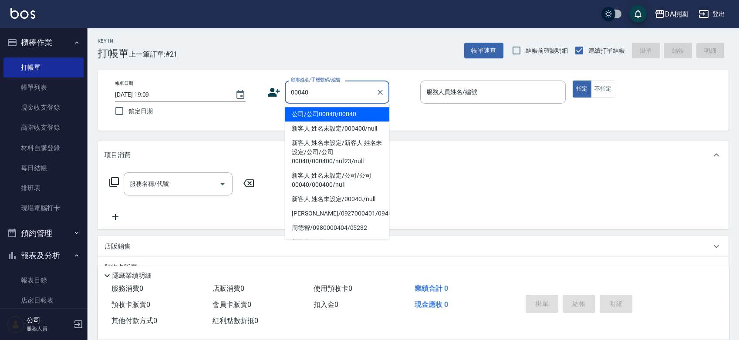
type input "公司/公司00040/00040"
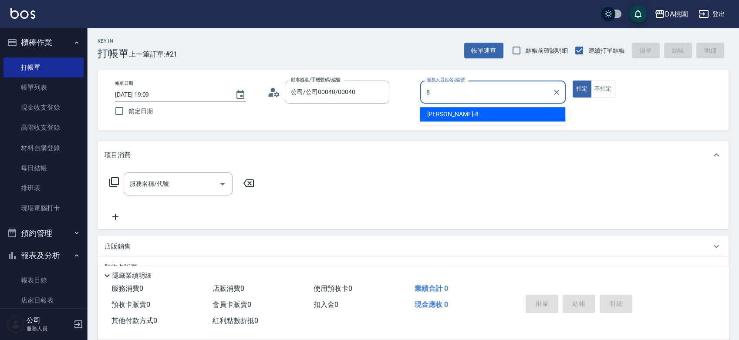
type input "桑妮-8"
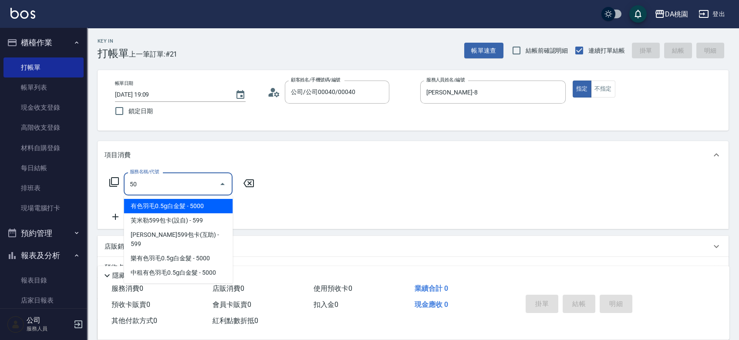
type input "501"
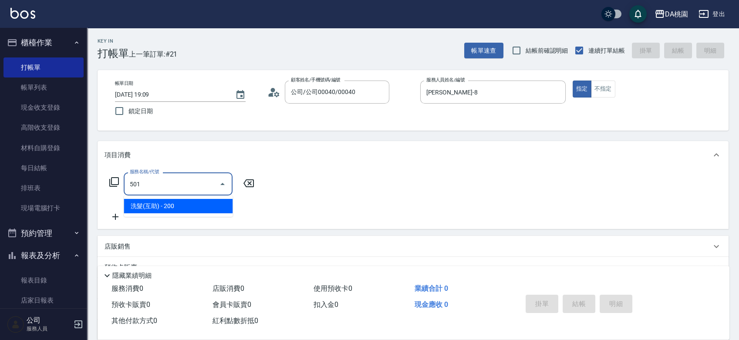
type input "20"
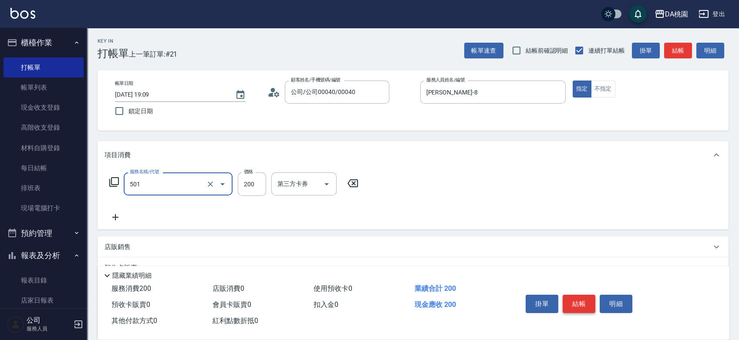
type input "洗髮(互助)(501)"
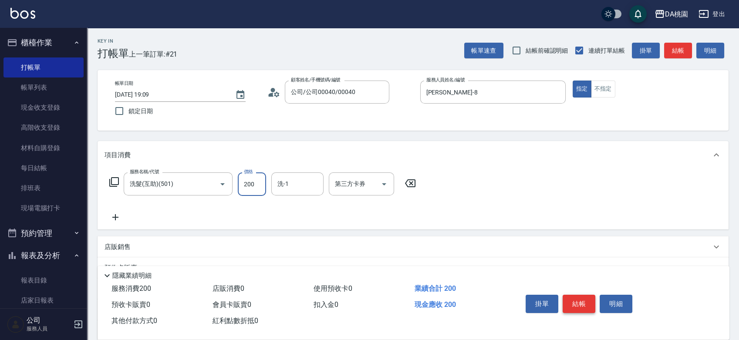
type input "0"
type input "25"
type input "20"
type input "250"
type input "可可-19"
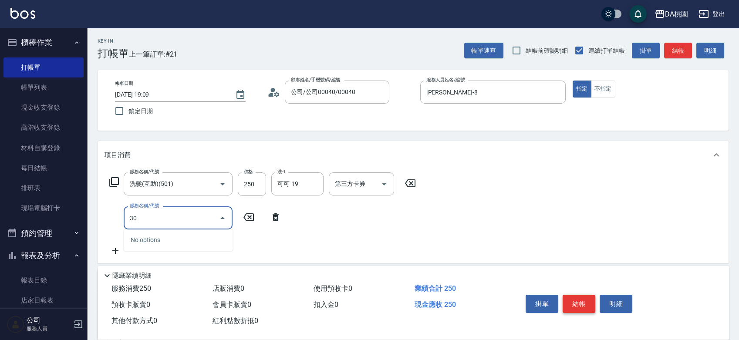
type input "303"
type input "50"
type input "A級剪髮(303)"
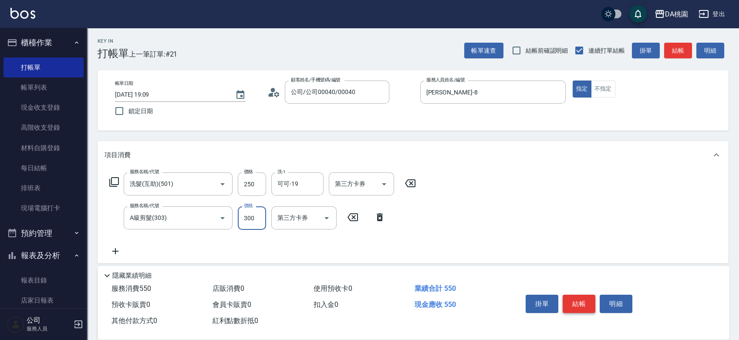
type input "20"
type input "350"
type input "60"
type input "350"
type input "303"
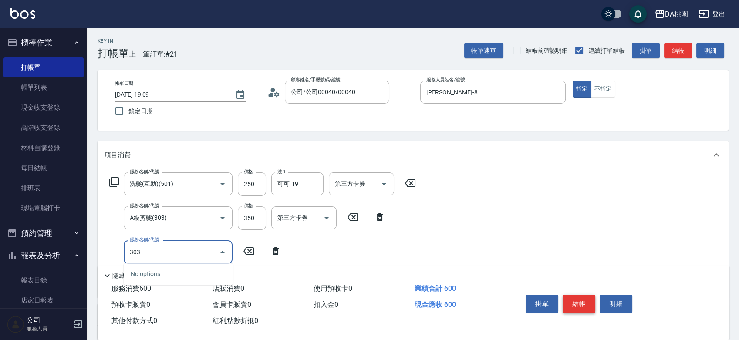
type input "90"
type input "A級剪髮(303)"
type input "60"
type input "350"
type input "90"
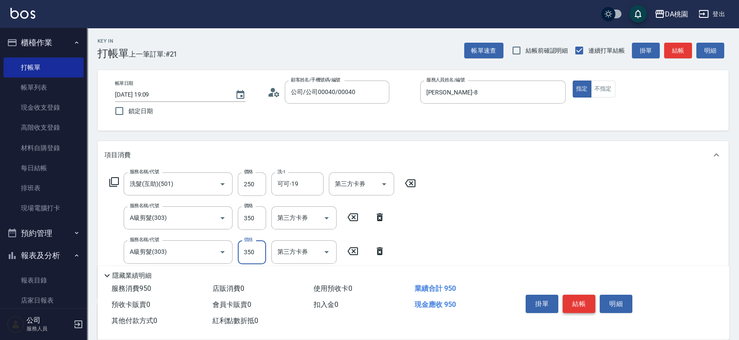
type input "350"
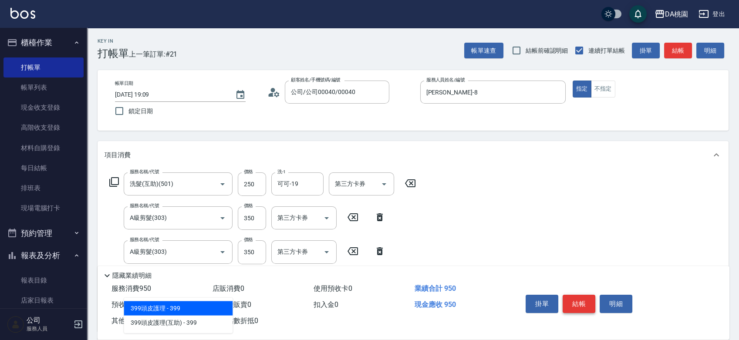
type input "303"
type input "120"
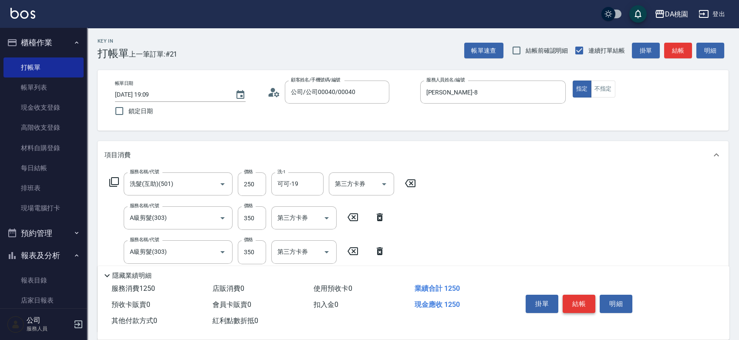
type input "A級剪髮(303)"
click at [583, 301] on button "結帳" at bounding box center [579, 304] width 33 height 18
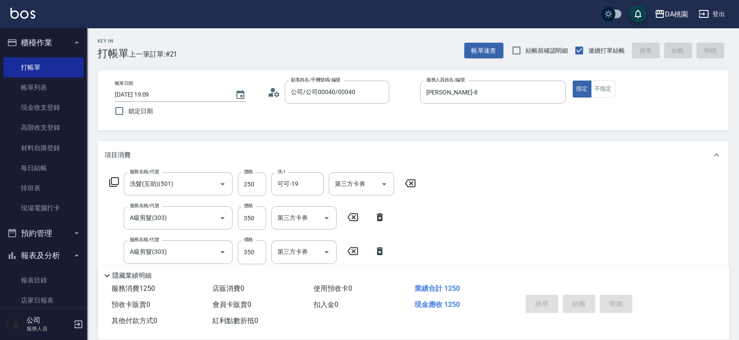
type input "0"
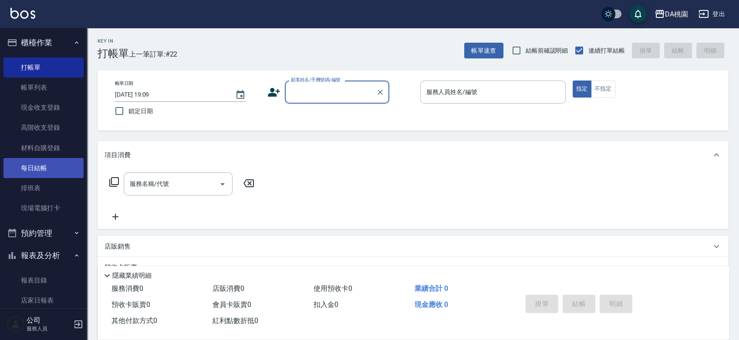
click at [37, 176] on link "每日結帳" at bounding box center [43, 168] width 80 height 20
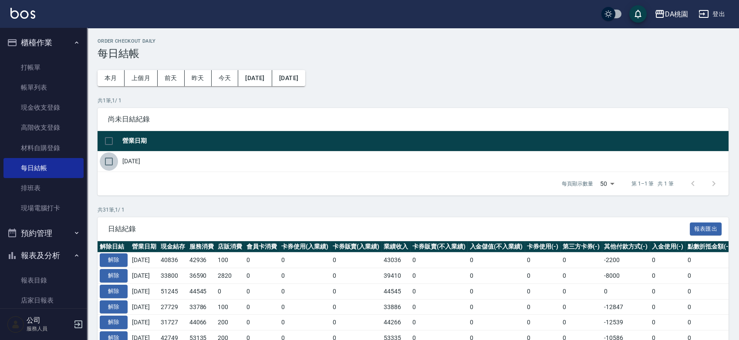
click at [107, 163] on input "checkbox" at bounding box center [109, 161] width 18 height 18
checkbox input "true"
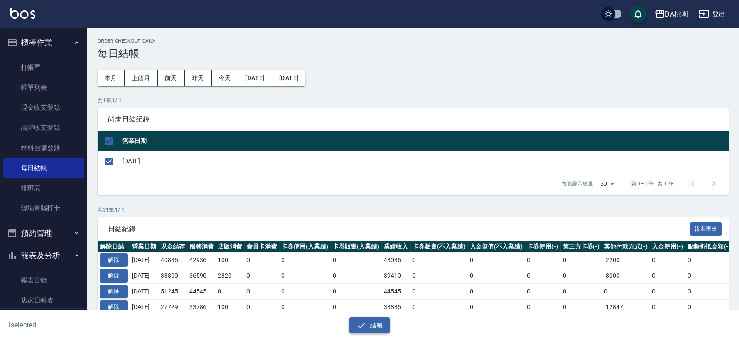
click at [362, 327] on icon "button" at bounding box center [361, 325] width 10 height 10
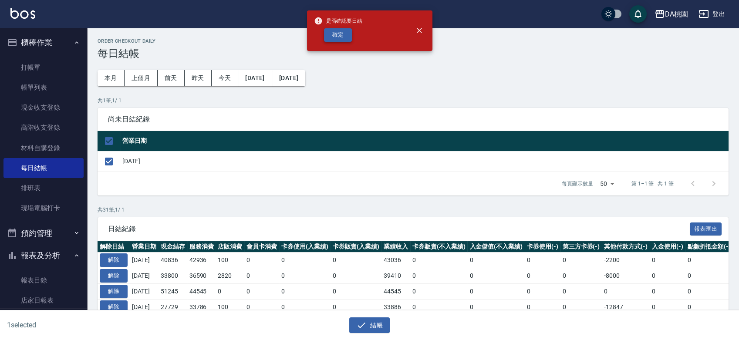
click at [344, 37] on button "確定" at bounding box center [338, 34] width 28 height 13
checkbox input "false"
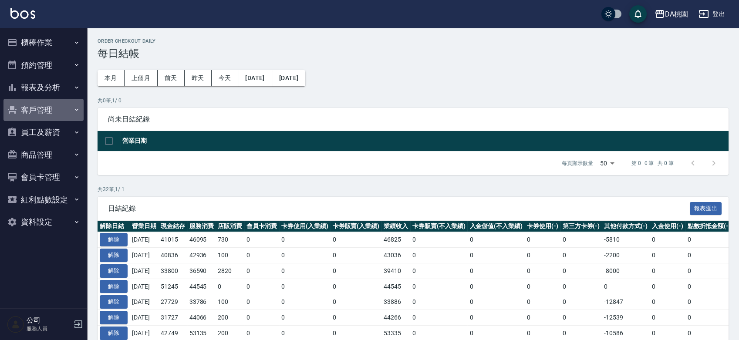
click at [48, 105] on button "客戶管理" at bounding box center [43, 110] width 80 height 23
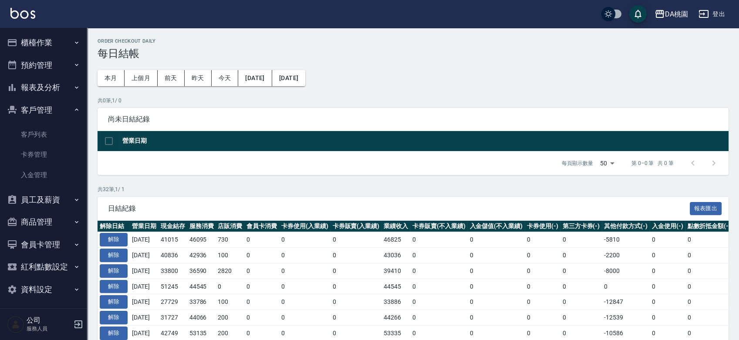
click at [48, 105] on button "客戶管理" at bounding box center [43, 110] width 80 height 23
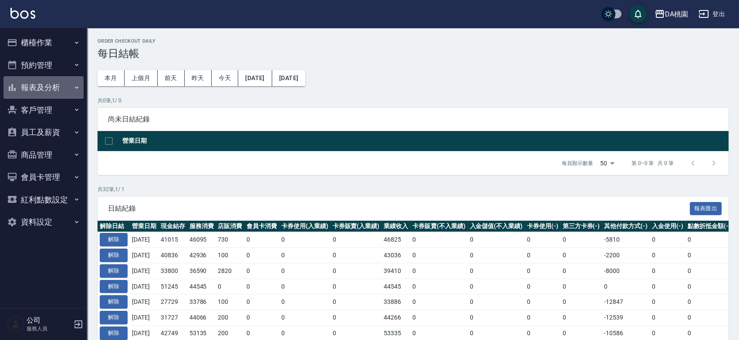
click at [53, 85] on button "報表及分析" at bounding box center [43, 87] width 80 height 23
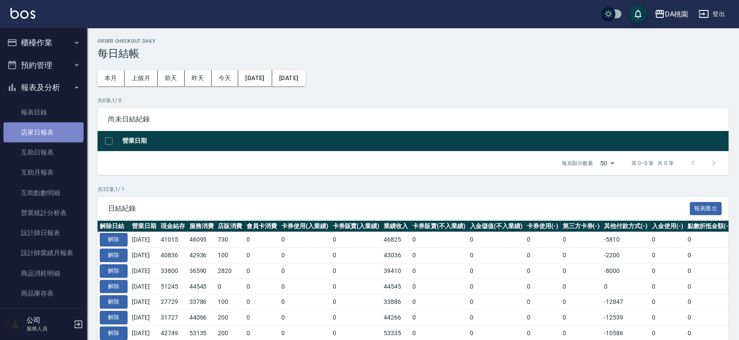
click at [43, 128] on link "店家日報表" at bounding box center [43, 132] width 80 height 20
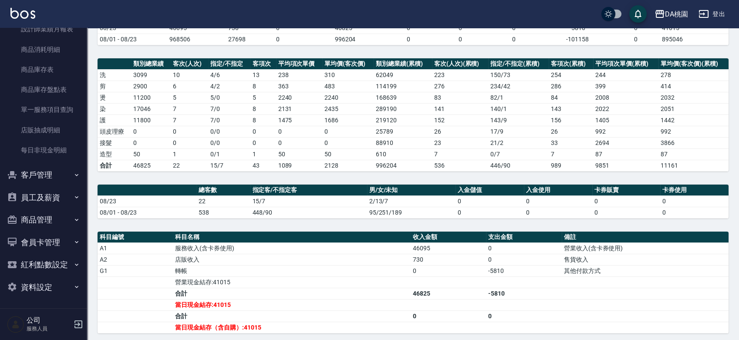
scroll to position [222, 0]
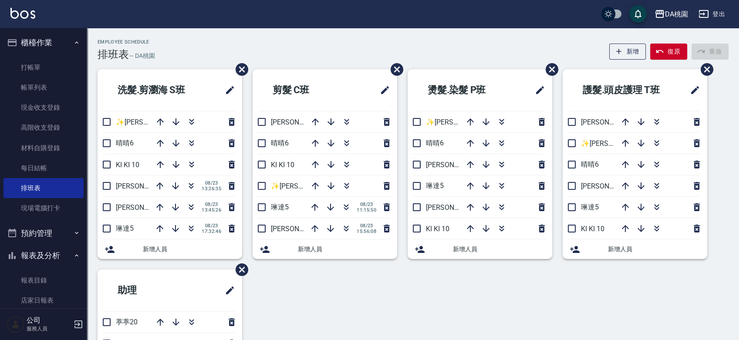
click at [382, 297] on div "洗髮.剪瀏海 S[PERSON_NAME]✨[PERSON_NAME][PERSON_NAME] ✨16 晴晴6 KI KI 10 [PERSON_NAME]…" at bounding box center [407, 258] width 641 height 379
click at [190, 120] on icon "button" at bounding box center [191, 120] width 5 height 3
click at [194, 121] on icon "button" at bounding box center [191, 122] width 10 height 10
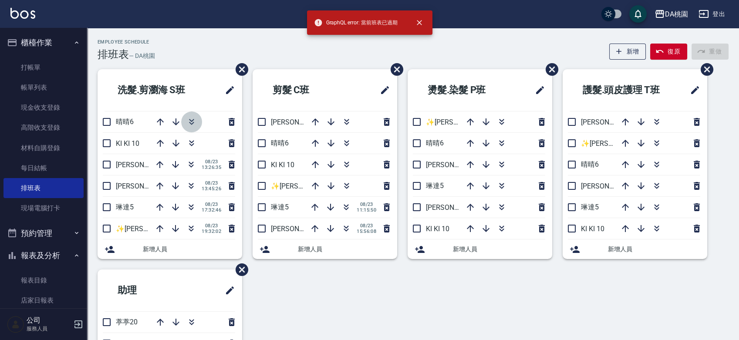
click at [193, 120] on icon "button" at bounding box center [191, 120] width 5 height 3
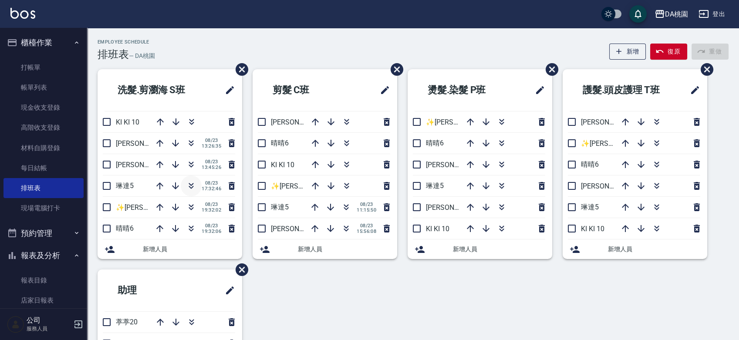
click at [191, 187] on icon "button" at bounding box center [191, 187] width 5 height 3
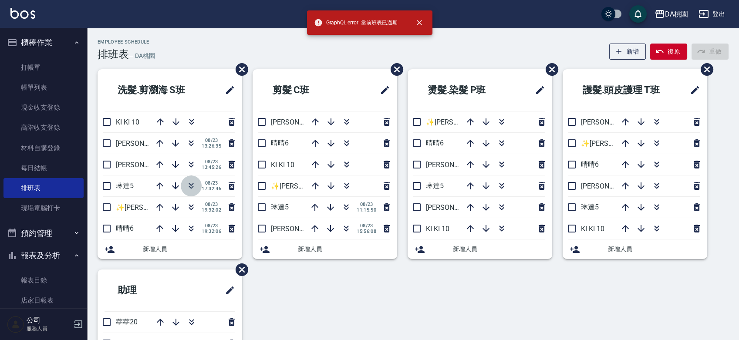
click at [190, 185] on icon "button" at bounding box center [191, 184] width 5 height 3
